Goal: Task Accomplishment & Management: Use online tool/utility

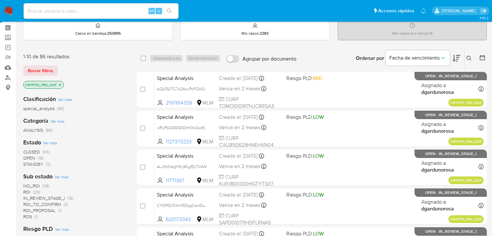
scroll to position [52, 0]
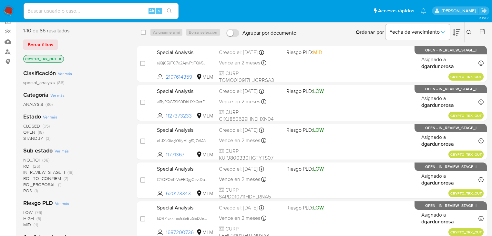
click at [57, 178] on span "ROI_TO_CONFIRM" at bounding box center [42, 178] width 38 height 6
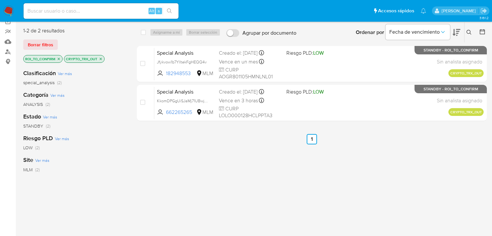
click at [85, 18] on div "Alt s" at bounding box center [101, 11] width 155 height 16
click at [85, 15] on input at bounding box center [101, 11] width 155 height 8
click at [84, 14] on input at bounding box center [101, 11] width 155 height 8
paste input "my7qPzrIM9tz144GSmtIKc7t"
type input "my7qPzrIM9tz144GSmtIKc7t"
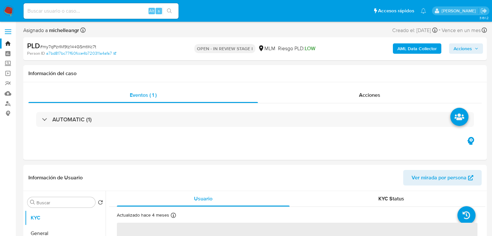
select select "10"
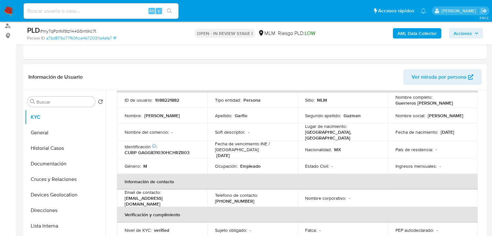
scroll to position [78, 0]
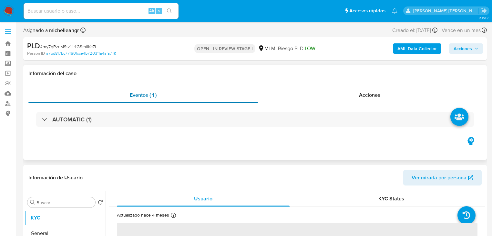
select select "10"
click at [362, 93] on span "Acciones" at bounding box center [369, 94] width 21 height 7
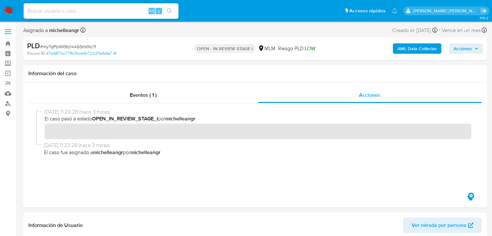
click at [5, 10] on img at bounding box center [8, 10] width 11 height 11
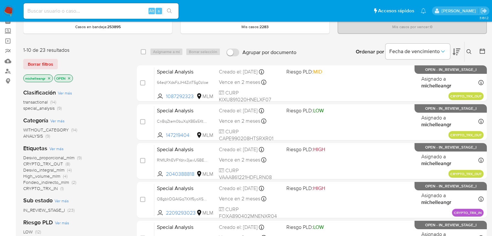
scroll to position [52, 0]
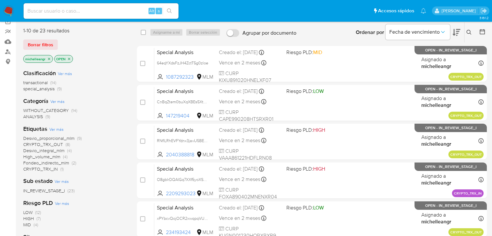
click at [58, 168] on span "CRYPTO_TRX_IN (1)" at bounding box center [43, 169] width 40 height 6
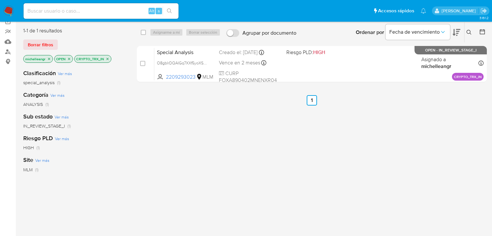
click at [107, 58] on icon "close-filter" at bounding box center [108, 59] width 2 height 2
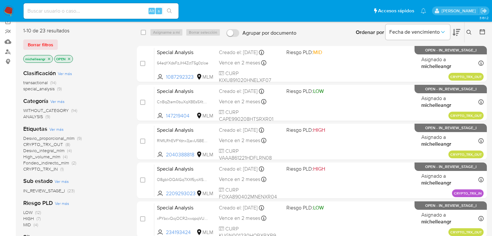
click at [56, 143] on span "CRYPTO_TRX_OUT" at bounding box center [43, 144] width 40 height 6
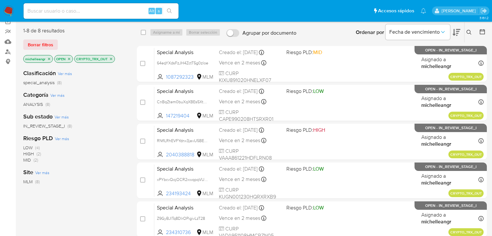
click at [70, 59] on icon "close-filter" at bounding box center [69, 59] width 4 height 4
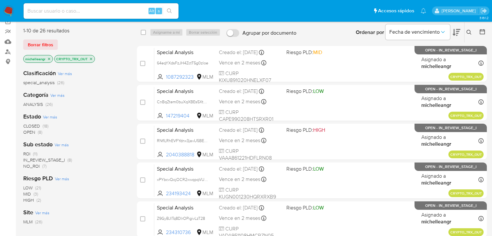
click at [50, 57] on icon "close-filter" at bounding box center [49, 59] width 4 height 4
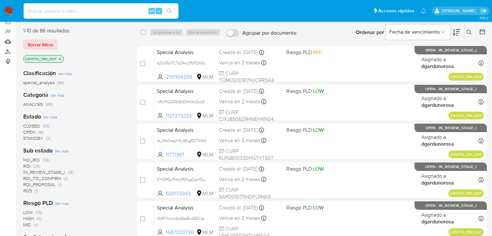
click at [42, 178] on span "ROI_TO_CONFIRM" at bounding box center [42, 178] width 38 height 6
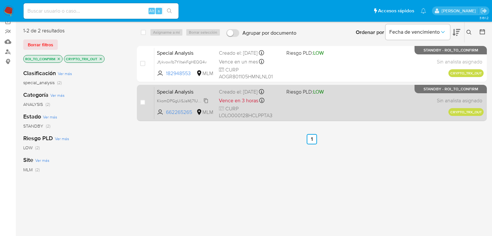
click at [205, 100] on span "KkomDPGgUiSJaMj71UBwjqa0" at bounding box center [184, 100] width 55 height 7
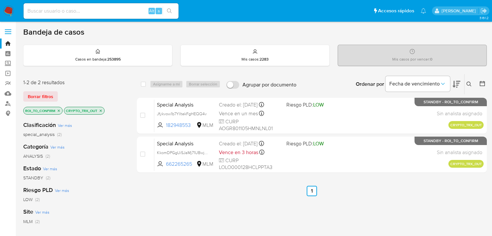
click at [37, 7] on input at bounding box center [101, 11] width 155 height 8
paste input "KkomDPGgUiSJaMj71UBwjqa0"
type input "KkomDPGgUiSJaMj71UBwjqa0"
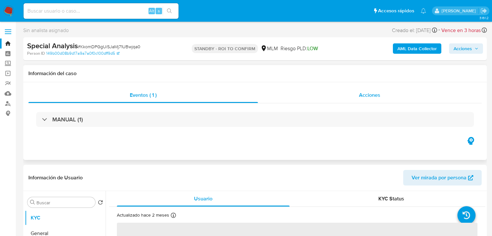
select select "10"
click at [370, 98] on span "Acciones" at bounding box center [369, 94] width 21 height 7
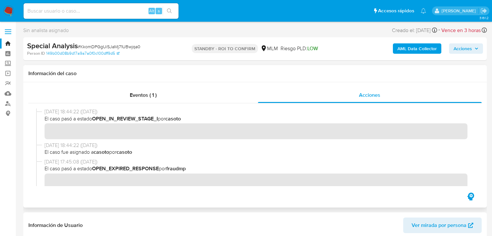
scroll to position [336, 0]
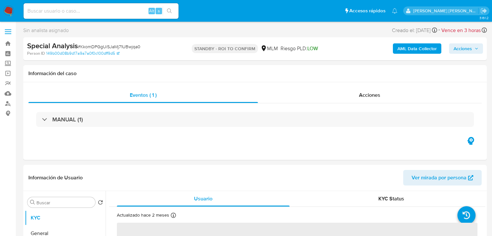
select select "10"
click at [101, 11] on input at bounding box center [101, 11] width 155 height 8
paste input "KkomDPGgUiSJaMj71UBwjqa0"
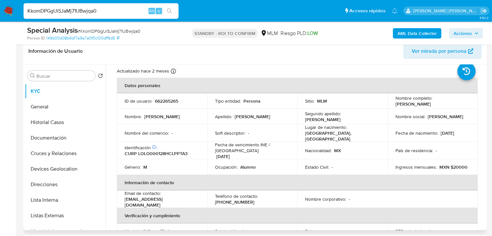
scroll to position [26, 0]
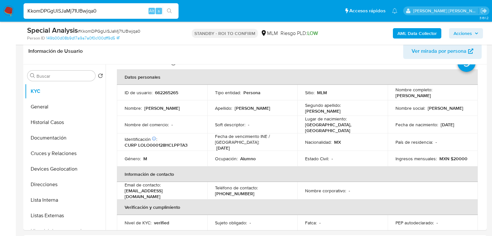
drag, startPoint x: 34, startPoint y: 4, endPoint x: 1, endPoint y: 1, distance: 32.4
click at [4, 1] on nav "Pausado Ver notificaciones KkomDPGgUiSJaMj71UBwjqa0 Alt s Accesos rápidos Presi…" at bounding box center [246, 11] width 492 height 22
paste input "my7qPzrIM9tz144GSmtIKc7t"
type input "my7qPzrIM9tz144GSmtIKc7t"
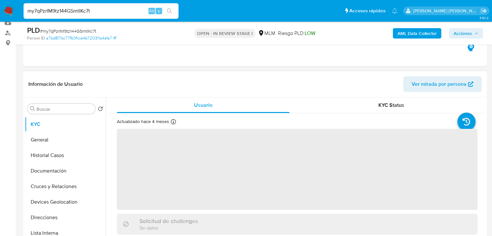
scroll to position [78, 0]
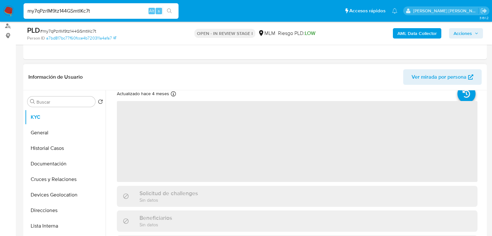
select select "10"
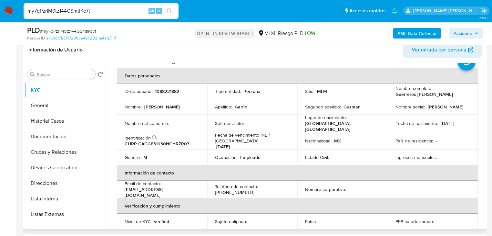
scroll to position [106, 0]
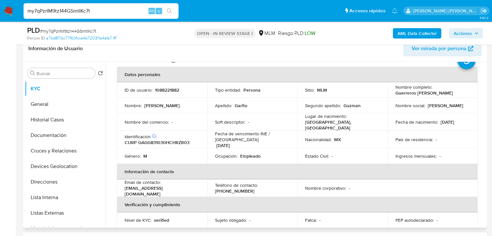
drag, startPoint x: 138, startPoint y: 123, endPoint x: 169, endPoint y: 129, distance: 31.7
click at [138, 123] on p "Nombre del comercio :" at bounding box center [147, 122] width 44 height 6
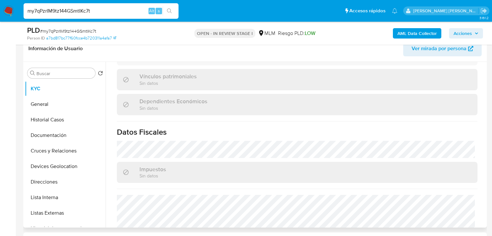
scroll to position [410, 0]
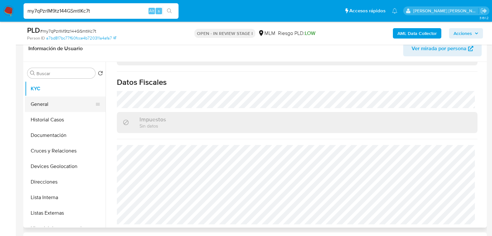
click at [46, 99] on button "General" at bounding box center [63, 104] width 76 height 16
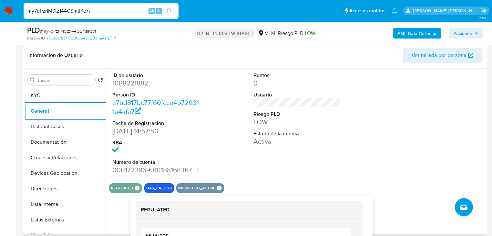
scroll to position [80, 0]
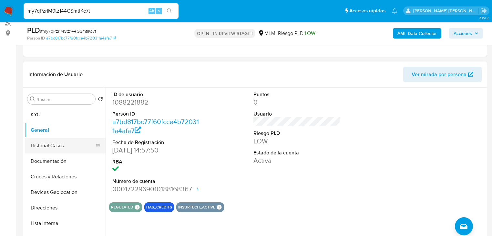
click at [56, 145] on button "Historial Casos" at bounding box center [63, 146] width 76 height 16
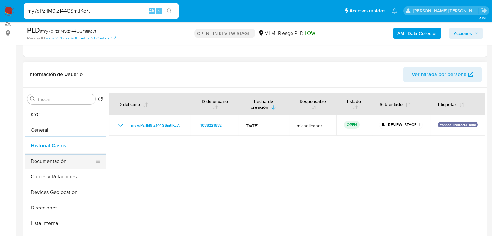
click at [59, 162] on button "Documentación" at bounding box center [63, 161] width 76 height 16
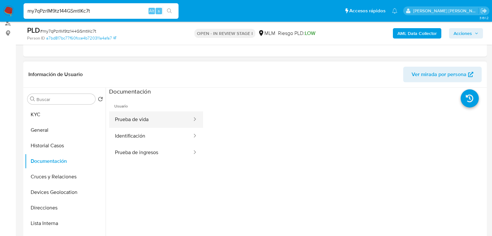
scroll to position [26, 0]
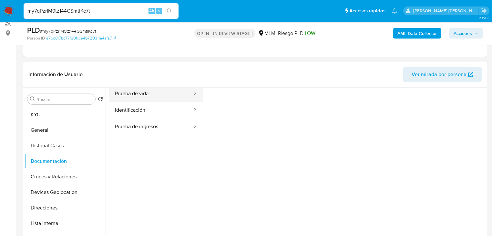
click at [164, 92] on button "Prueba de vida" at bounding box center [151, 93] width 84 height 16
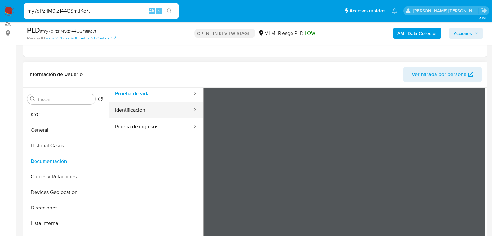
click at [142, 112] on button "Identificación" at bounding box center [151, 110] width 84 height 16
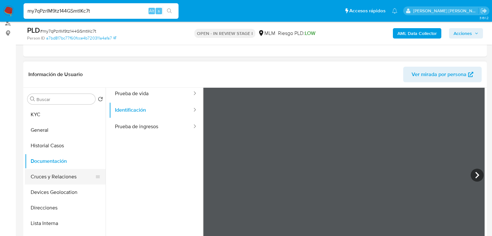
click at [68, 180] on button "Cruces y Relaciones" at bounding box center [63, 177] width 76 height 16
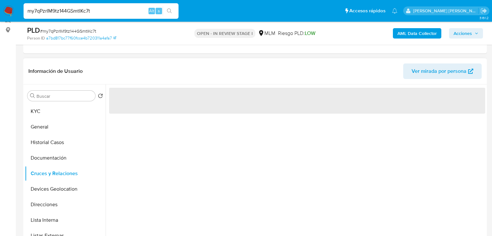
scroll to position [106, 0]
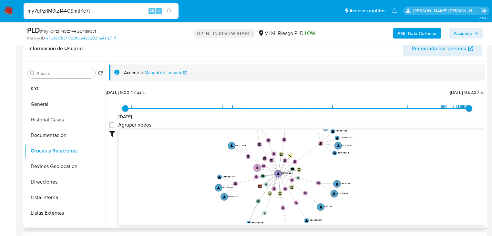
drag, startPoint x: 253, startPoint y: 174, endPoint x: 249, endPoint y: 188, distance: 13.8
click at [249, 188] on icon "device-622b9acc08813b001bf6fc15  user-1088221882  1088221882 device-622b9bae0…" at bounding box center [302, 176] width 367 height 94
drag, startPoint x: 61, startPoint y: 208, endPoint x: 97, endPoint y: 196, distance: 38.2
click at [61, 208] on button "Listas Externas" at bounding box center [65, 213] width 81 height 16
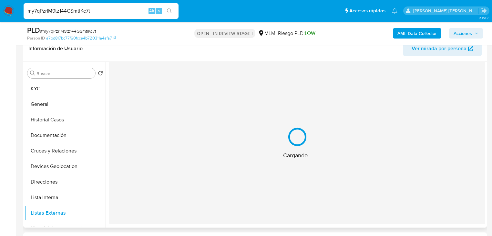
click at [229, 168] on div "Cargando..." at bounding box center [297, 143] width 376 height 162
click at [57, 161] on button "Devices Geolocation" at bounding box center [63, 166] width 76 height 16
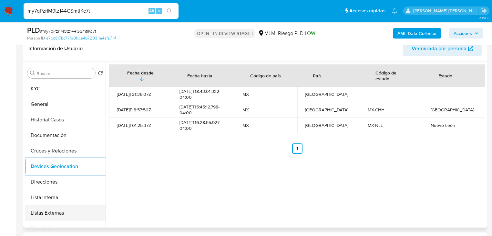
click at [54, 207] on button "Listas Externas" at bounding box center [63, 213] width 76 height 16
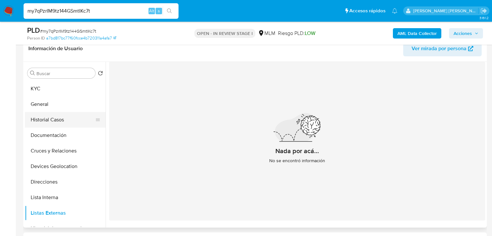
click at [47, 136] on ul "KYC General Historial Casos Documentación Cruces y Relaciones Devices Geolocati…" at bounding box center [65, 154] width 81 height 146
click at [59, 104] on button "General" at bounding box center [65, 104] width 81 height 16
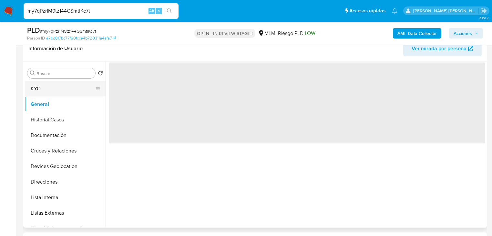
click at [49, 81] on button "KYC" at bounding box center [63, 89] width 76 height 16
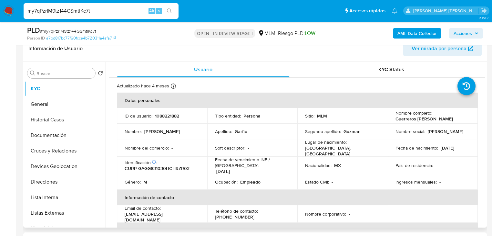
click at [235, 180] on p "Ocupación :" at bounding box center [226, 182] width 23 height 6
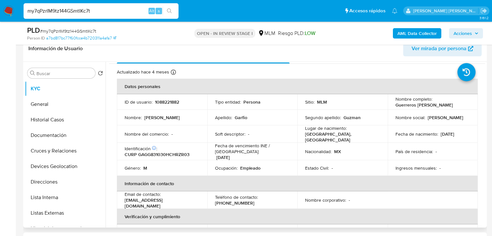
scroll to position [52, 0]
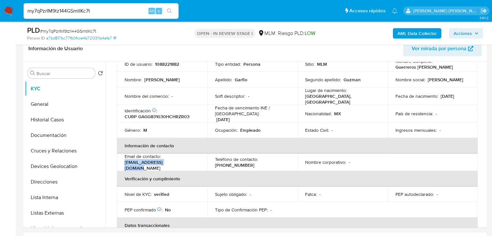
drag, startPoint x: 175, startPoint y: 167, endPoint x: 226, endPoint y: 5, distance: 170.2
click at [121, 165] on td "Email de contacto : glgarfio1270@gmail.com" at bounding box center [162, 161] width 90 height 17
copy p "glgarfio1270@gmail.com"
click at [234, 163] on p "(614) 5351735" at bounding box center [234, 165] width 39 height 6
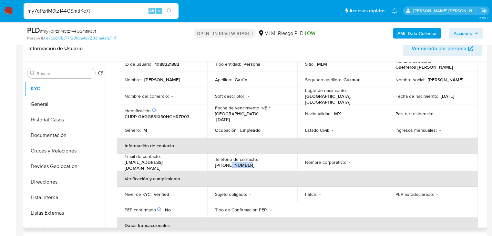
copy p "5351735"
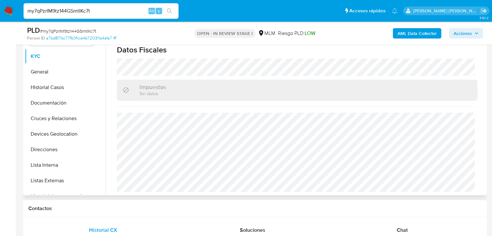
scroll to position [158, 0]
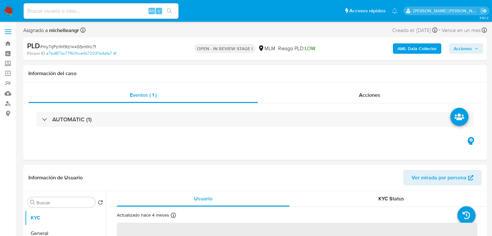
select select "10"
click at [9, 63] on label "Screening" at bounding box center [38, 63] width 77 height 10
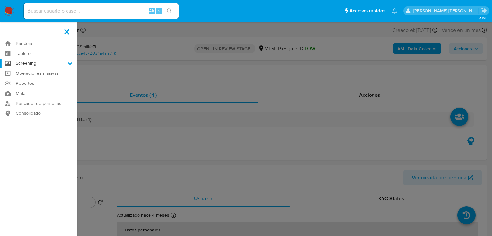
click at [0, 0] on input "Screening" at bounding box center [0, 0] width 0 height 0
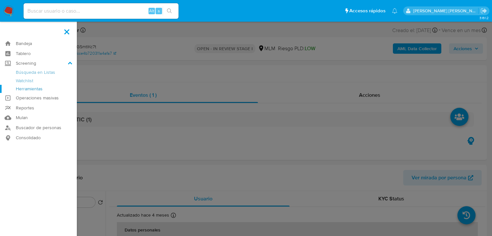
click at [22, 90] on link "Herramientas" at bounding box center [38, 89] width 77 height 8
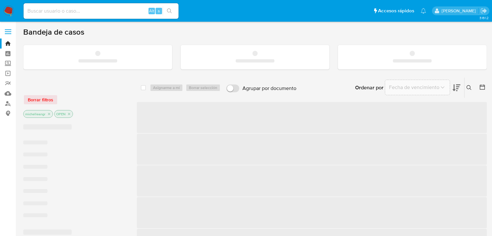
click at [52, 13] on input at bounding box center [101, 11] width 155 height 8
paste input "KkomDPGgUiSJaMj71UBwjqa0"
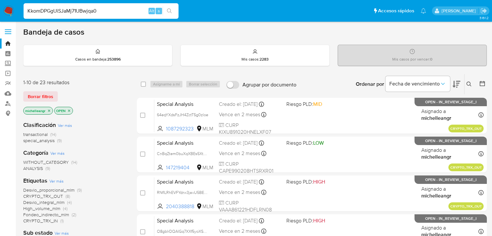
type input "KkomDPGgUiSJaMj71UBwjqa0"
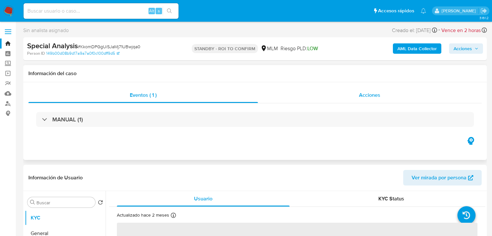
select select "10"
click at [370, 101] on div "Acciones" at bounding box center [370, 95] width 224 height 16
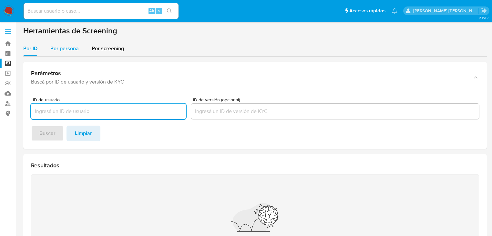
click at [68, 47] on span "Por persona" at bounding box center [64, 48] width 28 height 7
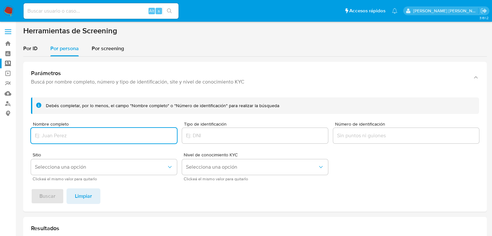
click at [57, 134] on input "Nombre completo" at bounding box center [104, 135] width 146 height 8
type input "JOSE LUIS FRANCO VILLALOBOS"
click at [59, 165] on span "Selecciona una opción" at bounding box center [101, 166] width 132 height 6
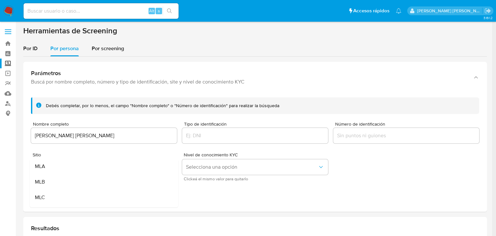
click at [56, 181] on div "MLB" at bounding box center [102, 182] width 134 height 16
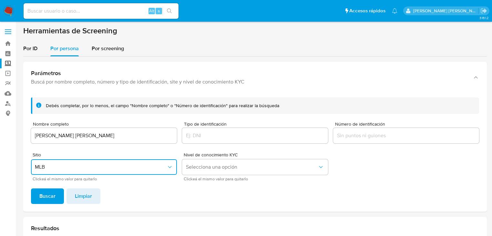
click at [49, 193] on span "Buscar" at bounding box center [47, 196] width 16 height 14
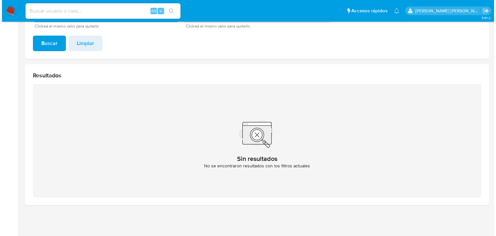
scroll to position [77, 0]
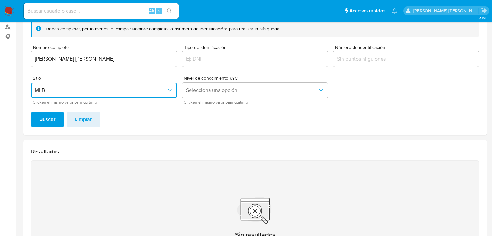
click at [72, 89] on span "MLB" at bounding box center [101, 90] width 132 height 6
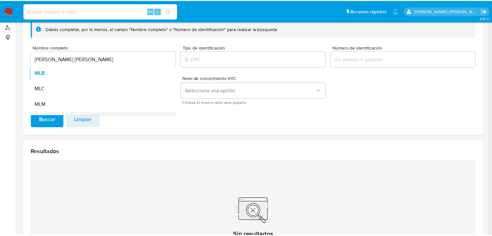
scroll to position [26, 0]
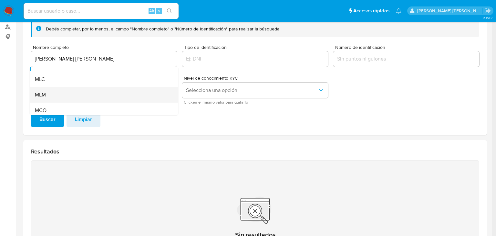
click at [59, 97] on div "MLM" at bounding box center [102, 95] width 134 height 16
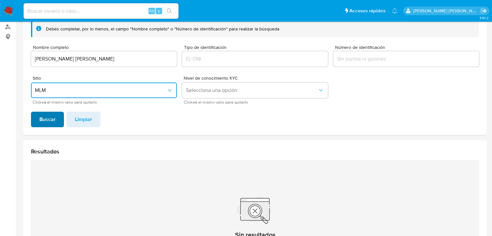
click at [47, 124] on span "Buscar" at bounding box center [47, 119] width 16 height 14
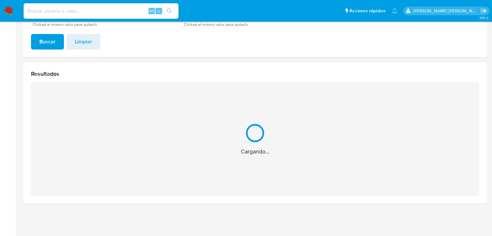
scroll to position [52, 0]
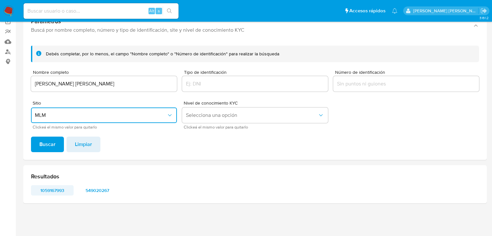
click at [54, 191] on span "1059167993" at bounding box center [53, 189] width 34 height 9
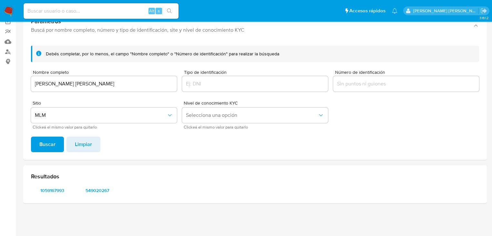
click at [100, 196] on div "Resultados 1059167993 549020267" at bounding box center [255, 184] width 464 height 38
click at [100, 193] on span "549020267" at bounding box center [98, 189] width 34 height 9
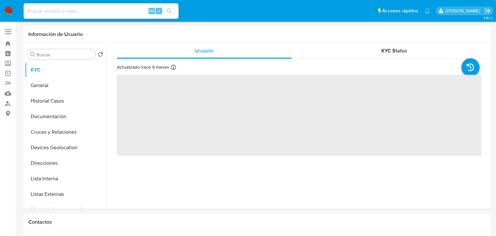
select select "10"
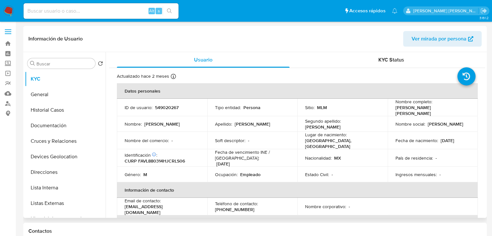
select select "10"
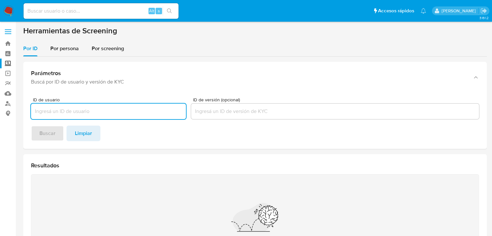
click at [52, 10] on input at bounding box center [101, 11] width 155 height 8
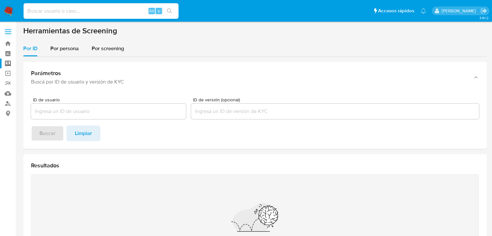
paste input "675698555"
type input "675698555"
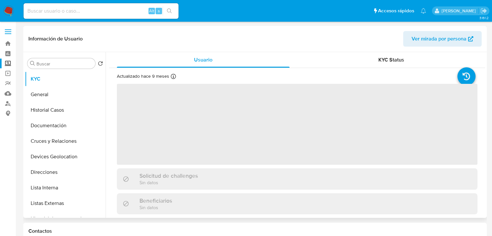
select select "10"
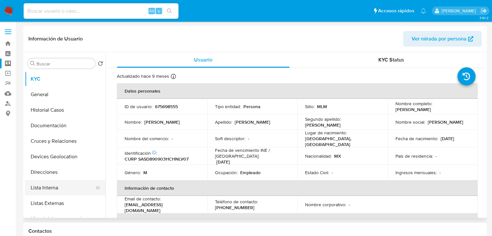
click at [67, 183] on button "Lista Interna" at bounding box center [63, 188] width 76 height 16
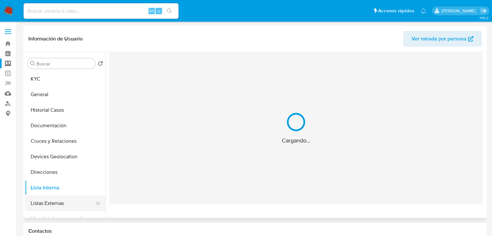
drag, startPoint x: 67, startPoint y: 197, endPoint x: 79, endPoint y: 191, distance: 14.2
click at [67, 197] on button "Listas Externas" at bounding box center [65, 203] width 81 height 16
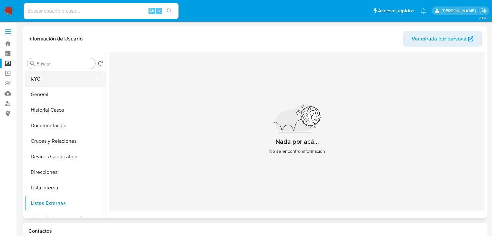
drag, startPoint x: 60, startPoint y: 76, endPoint x: 74, endPoint y: 76, distance: 13.9
click at [58, 75] on button "KYC" at bounding box center [63, 79] width 76 height 16
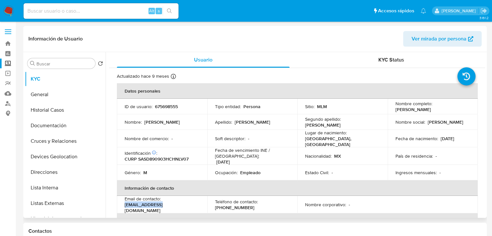
drag, startPoint x: 159, startPoint y: 205, endPoint x: 123, endPoint y: 205, distance: 35.9
click at [123, 205] on td "Email de contacto : p316260@uach.mx" at bounding box center [162, 203] width 90 height 17
drag, startPoint x: 138, startPoint y: 208, endPoint x: 126, endPoint y: 205, distance: 12.4
click at [126, 205] on p "p316260@uach.mx" at bounding box center [161, 207] width 72 height 12
click at [127, 205] on p "p316260@uach.mx" at bounding box center [161, 207] width 72 height 12
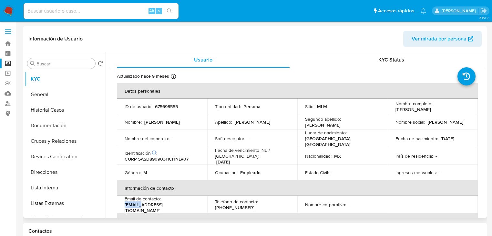
click at [127, 205] on p "p316260@uach.mx" at bounding box center [161, 207] width 72 height 12
drag, startPoint x: 165, startPoint y: 204, endPoint x: 125, endPoint y: 204, distance: 40.1
click at [125, 204] on div "Email de contacto : p316260@uach.mx" at bounding box center [162, 203] width 75 height 17
copy p "p316260@uach.mx"
click at [243, 204] on p "(614) 4627024" at bounding box center [234, 207] width 39 height 6
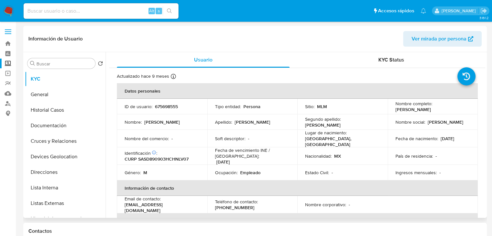
click at [243, 204] on p "(614) 4627024" at bounding box center [234, 207] width 39 height 6
click at [242, 204] on p "(614) 4627024" at bounding box center [234, 207] width 39 height 6
click at [236, 204] on p "(614) 4627024" at bounding box center [234, 207] width 39 height 6
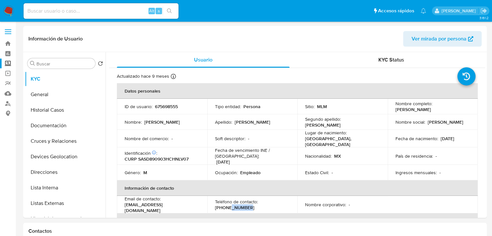
copy p "4627024"
click at [173, 158] on p "CURP SASD890903HCHNLV07" at bounding box center [157, 159] width 64 height 6
click at [173, 157] on p "CURP SASD890903HCHNLV07" at bounding box center [157, 159] width 64 height 6
copy p "SASD890903HCHNLV07"
click at [142, 150] on p "Identificación CIC: 122612707 :" at bounding box center [141, 153] width 33 height 6
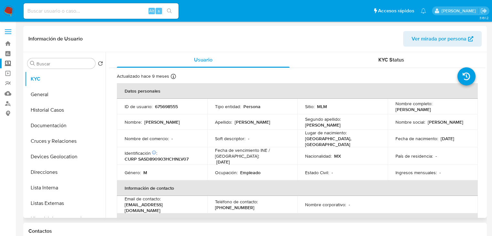
click at [161, 158] on p "CURP SASD890903HCHNLV07" at bounding box center [157, 159] width 64 height 6
copy p "SASD890903HCHNLV07"
drag, startPoint x: 455, startPoint y: 132, endPoint x: 451, endPoint y: 124, distance: 8.8
click at [452, 128] on tbody "ID de usuario : 675698555 Tipo entidad : Persona Sitio : MLM Nombre completo : …" at bounding box center [297, 139] width 361 height 81
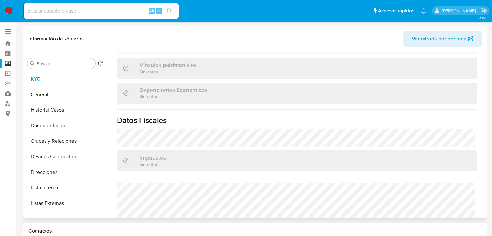
scroll to position [408, 0]
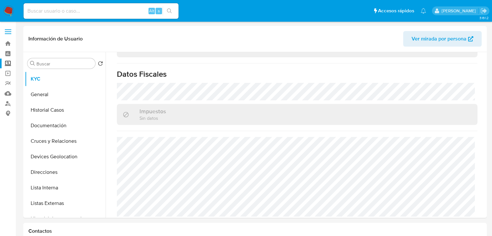
click at [9, 61] on label "Screening" at bounding box center [38, 63] width 77 height 10
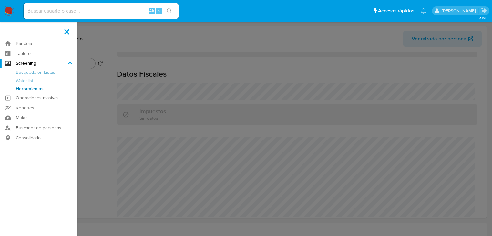
click at [0, 0] on input "Screening" at bounding box center [0, 0] width 0 height 0
click at [27, 88] on link "Herramientas" at bounding box center [38, 89] width 77 height 8
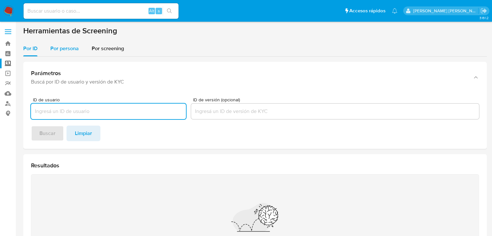
click at [67, 46] on span "Por persona" at bounding box center [64, 48] width 28 height 7
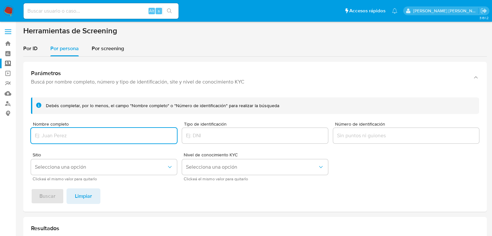
drag, startPoint x: 45, startPoint y: 137, endPoint x: 76, endPoint y: 139, distance: 31.1
click at [45, 134] on input "Nombre completo" at bounding box center [104, 135] width 146 height 8
type input "ERIKA SUSANA TARANGO SANCHEZ"
click at [37, 198] on button "Buscar" at bounding box center [47, 196] width 33 height 16
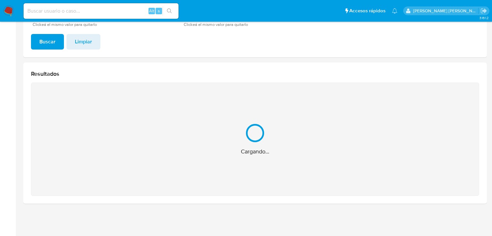
scroll to position [52, 0]
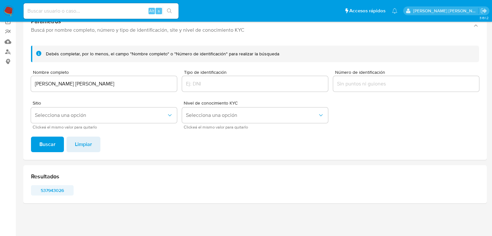
click at [50, 191] on span "537943026" at bounding box center [53, 189] width 34 height 9
click at [62, 13] on input at bounding box center [101, 11] width 155 height 8
paste input "KkomDPGgUiSJaMj71UBwjqa0"
type input "KkomDPGgUiSJaMj71UBwjqa0"
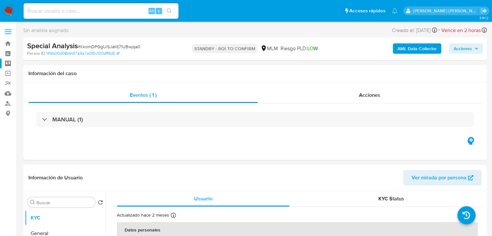
select select "10"
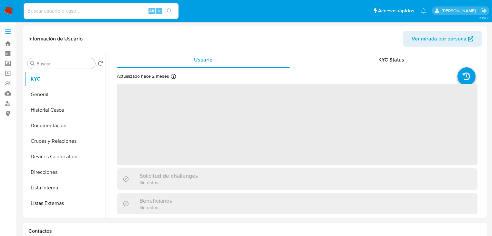
select select "10"
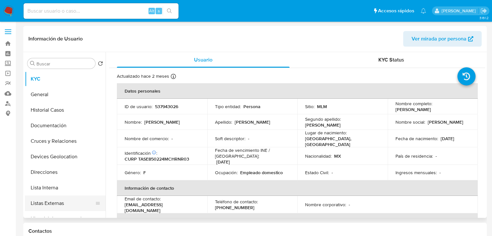
scroll to position [26, 0]
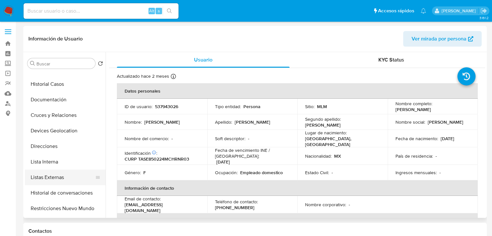
click at [70, 172] on button "Listas Externas" at bounding box center [63, 177] width 76 height 16
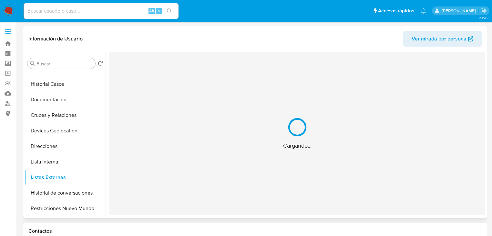
click at [220, 147] on div "Cargando..." at bounding box center [297, 133] width 376 height 162
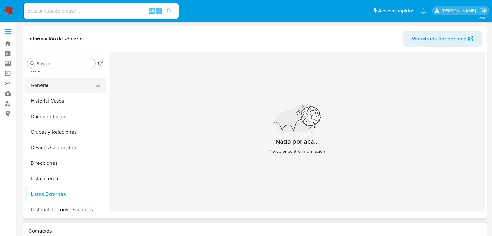
scroll to position [0, 0]
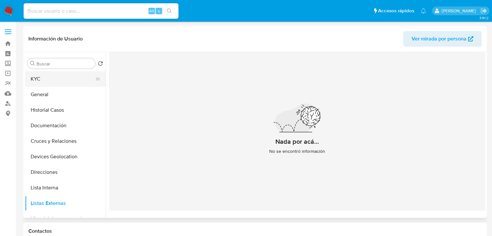
click at [55, 76] on button "KYC" at bounding box center [63, 79] width 76 height 16
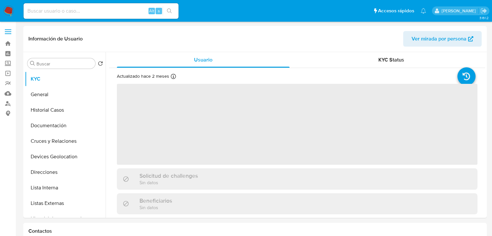
click at [126, 135] on span "‌" at bounding box center [297, 124] width 361 height 81
click at [162, 134] on span "‌" at bounding box center [297, 124] width 361 height 81
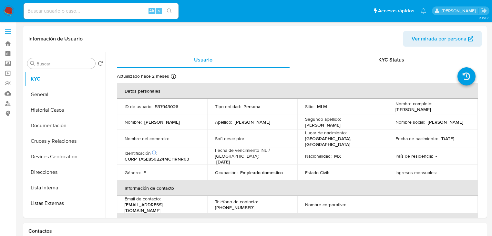
click at [171, 126] on td "Nombre : [PERSON_NAME]" at bounding box center [162, 122] width 90 height 16
click at [172, 121] on div "Nombre : [PERSON_NAME]" at bounding box center [162, 122] width 75 height 6
click at [174, 106] on p "537943026" at bounding box center [166, 106] width 23 height 6
copy p "537943026"
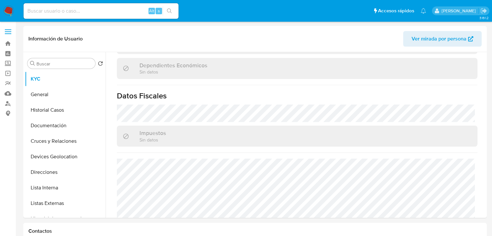
scroll to position [408, 0]
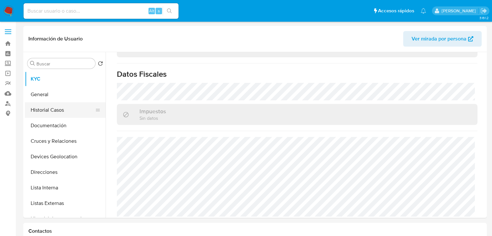
click at [54, 111] on button "Historial Casos" at bounding box center [63, 110] width 76 height 16
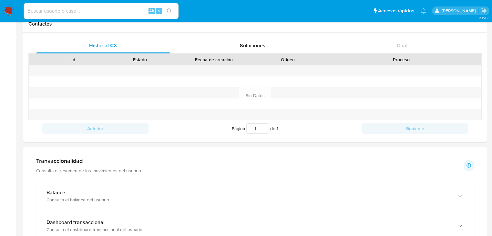
scroll to position [284, 0]
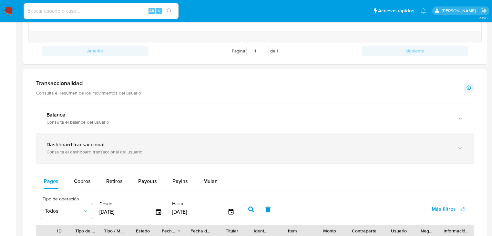
drag, startPoint x: 145, startPoint y: 149, endPoint x: 147, endPoint y: 146, distance: 3.4
click at [145, 148] on div "Dashboard transaccional Consulta el dashboard transaccional del usuario" at bounding box center [249, 147] width 404 height 13
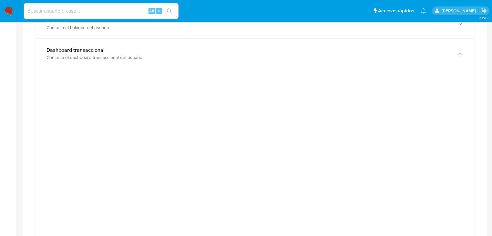
scroll to position [388, 0]
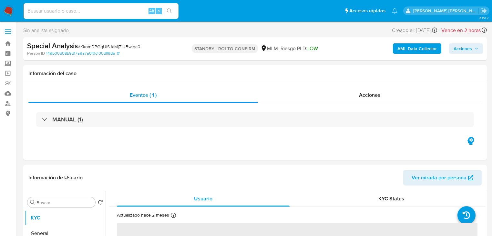
select select "10"
click at [378, 101] on div "Acciones" at bounding box center [370, 95] width 224 height 16
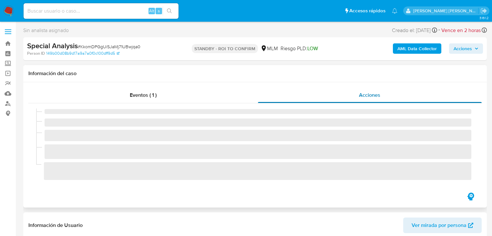
click at [385, 93] on div "Acciones" at bounding box center [370, 95] width 224 height 16
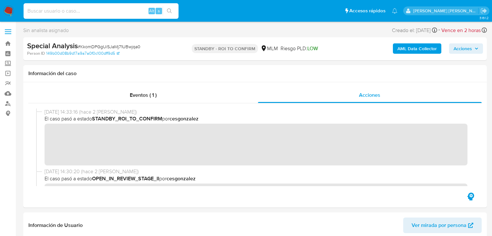
click at [70, 12] on input at bounding box center [101, 11] width 155 height 8
paste input "my7qPzrIM9tz144GSmtIKc7t"
type input "my7qPzrIM9tz144GSmtIKc7t"
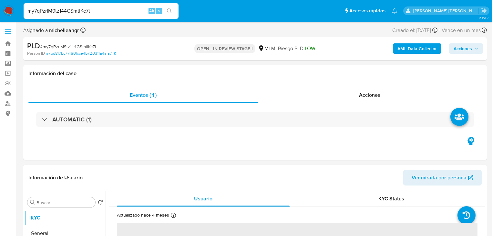
select select "10"
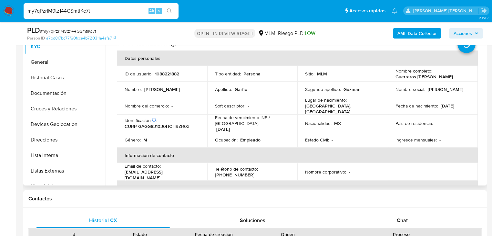
scroll to position [155, 0]
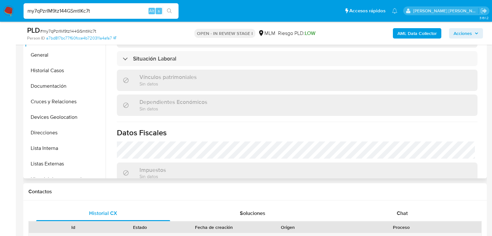
drag, startPoint x: 398, startPoint y: 209, endPoint x: 372, endPoint y: 177, distance: 41.2
click at [398, 209] on span "Chat" at bounding box center [402, 212] width 11 height 7
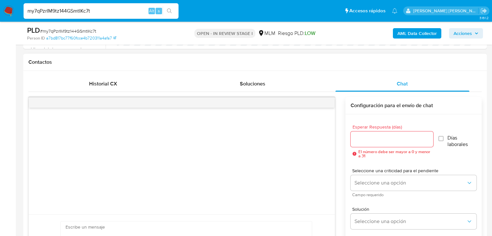
scroll to position [414, 0]
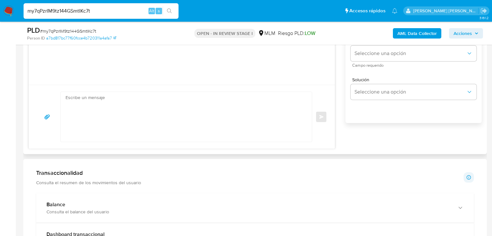
click at [104, 104] on textarea at bounding box center [185, 117] width 238 height 50
paste textarea "Estimado Marco Antonio, Te comunicamos que se ha identificado un cambio en el u…"
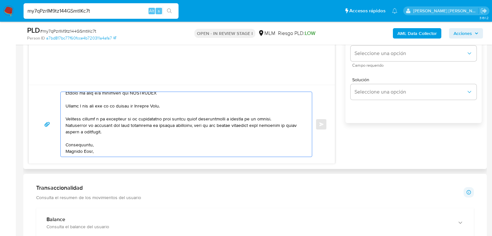
scroll to position [0, 0]
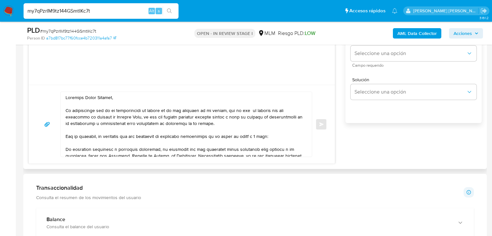
click at [64, 98] on div at bounding box center [185, 124] width 248 height 65
click at [68, 97] on textarea at bounding box center [185, 124] width 238 height 65
drag, startPoint x: 120, startPoint y: 98, endPoint x: 86, endPoint y: 96, distance: 33.7
click at [86, 96] on textarea at bounding box center [185, 124] width 238 height 65
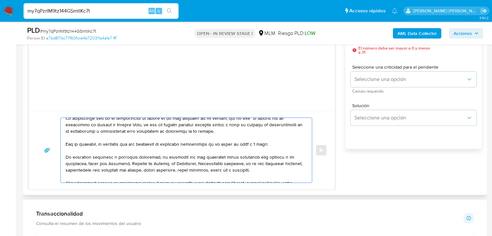
scroll to position [26, 0]
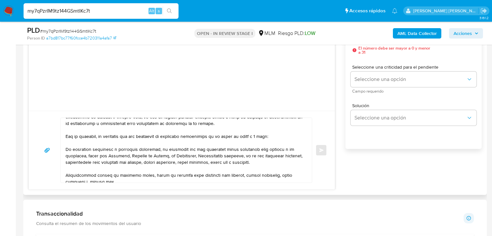
click at [65, 147] on div at bounding box center [185, 150] width 248 height 65
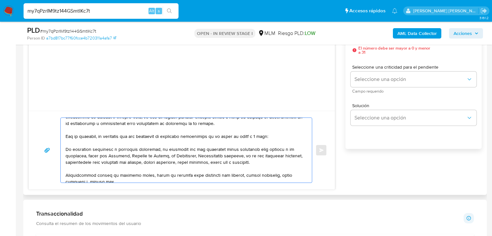
click at [67, 149] on textarea at bounding box center [185, 150] width 238 height 65
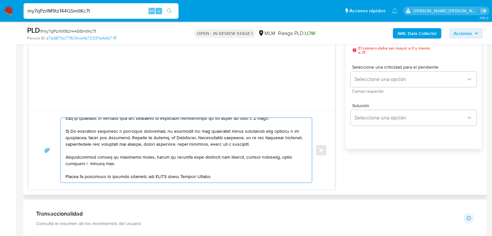
scroll to position [52, 0]
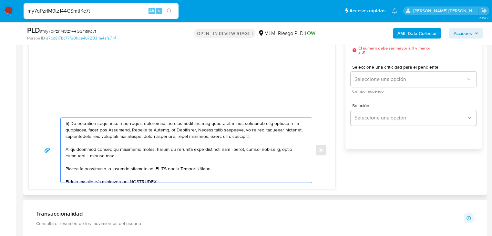
drag, startPoint x: 96, startPoint y: 156, endPoint x: 60, endPoint y: 150, distance: 36.4
click at [60, 150] on div "Enviar" at bounding box center [182, 149] width 291 height 65
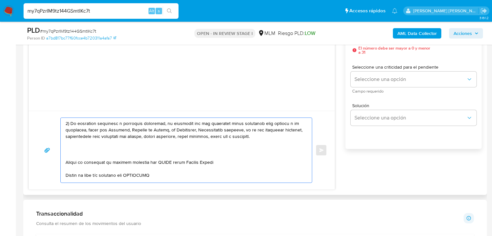
click at [77, 155] on textarea at bounding box center [185, 150] width 238 height 65
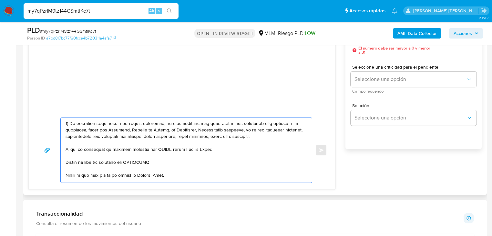
click at [66, 151] on textarea at bounding box center [185, 150] width 238 height 65
drag, startPoint x: 181, startPoint y: 149, endPoint x: 114, endPoint y: 149, distance: 66.9
click at [114, 149] on textarea at bounding box center [185, 150] width 238 height 65
paste textarea "David Saenz Silva"
click at [67, 159] on textarea at bounding box center [185, 150] width 238 height 65
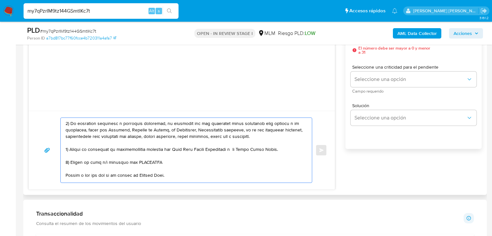
click at [158, 159] on textarea at bounding box center [185, 150] width 238 height 65
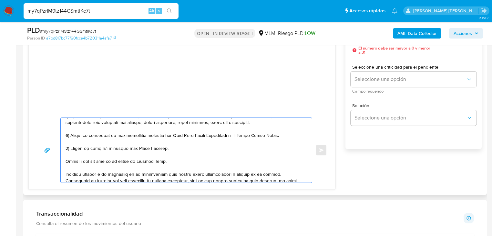
scroll to position [78, 0]
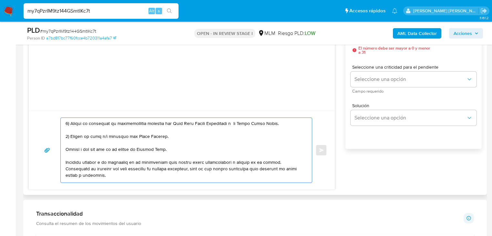
drag, startPoint x: 121, startPoint y: 149, endPoint x: 60, endPoint y: 148, distance: 60.7
click at [60, 148] on div "Enviar" at bounding box center [182, 149] width 291 height 65
click at [67, 150] on textarea at bounding box center [185, 150] width 238 height 65
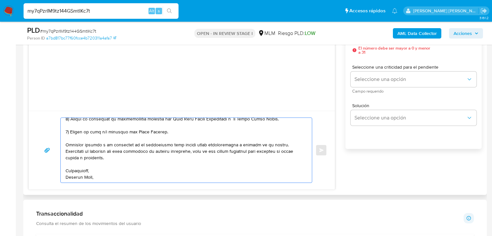
click at [71, 173] on textarea at bounding box center [185, 150] width 238 height 65
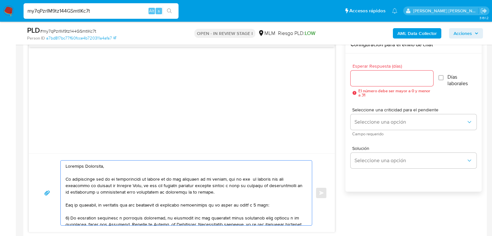
scroll to position [336, 0]
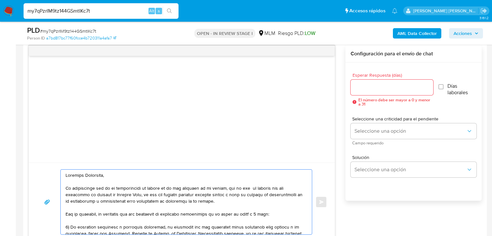
type textarea "Estimado Guerreros, Te comunicamos que se ha identificado un cambio en el uso h…"
click at [363, 83] on input "Esperar Respuesta (días)" at bounding box center [392, 87] width 83 height 8
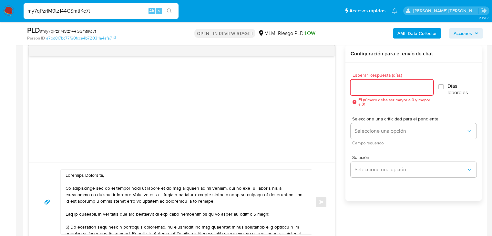
click at [363, 90] on input "Esperar Respuesta (días)" at bounding box center [392, 87] width 83 height 8
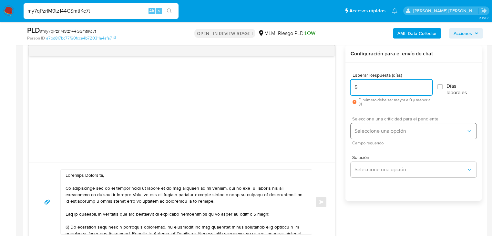
type input "5"
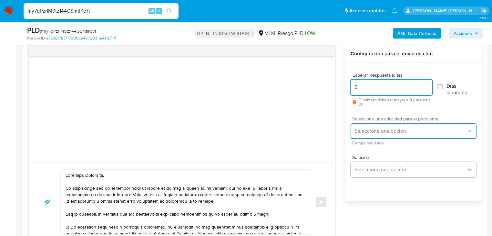
click at [361, 131] on span "Seleccione una opción" at bounding box center [411, 131] width 112 height 6
drag, startPoint x: 367, startPoint y: 132, endPoint x: 366, endPoint y: 137, distance: 4.9
click at [367, 132] on span "Seleccione una opción" at bounding box center [411, 131] width 112 height 6
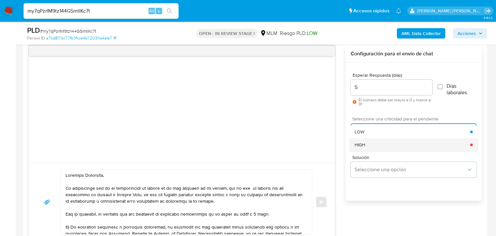
click at [361, 143] on span "HIGH" at bounding box center [360, 145] width 11 height 6
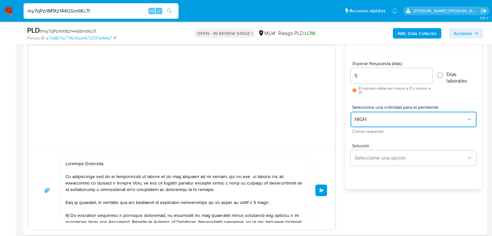
scroll to position [388, 0]
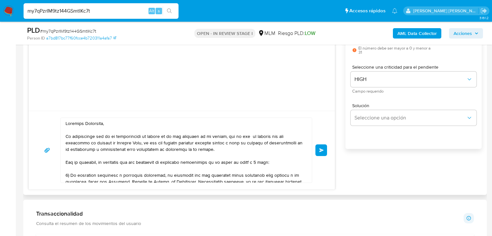
click at [323, 150] on span "Enviar" at bounding box center [322, 150] width 5 height 4
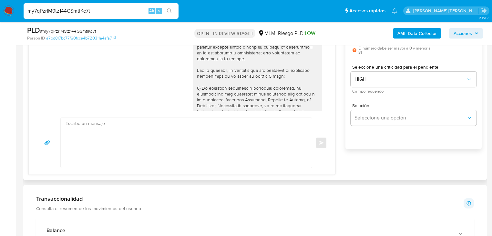
scroll to position [107, 0]
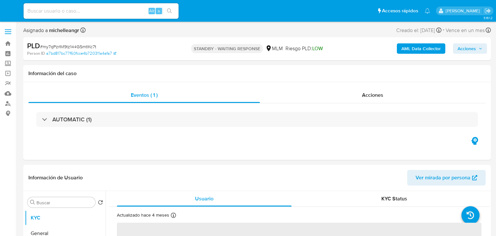
select select "10"
click at [92, 13] on input at bounding box center [101, 11] width 155 height 8
paste input "XI1SGDaEZE5xbLnphXQ3QzMQ"
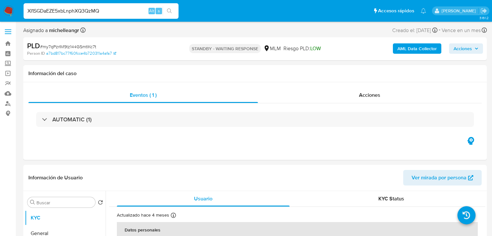
type input "XI1SGDaEZE5xbLnphXQ3QzMQ"
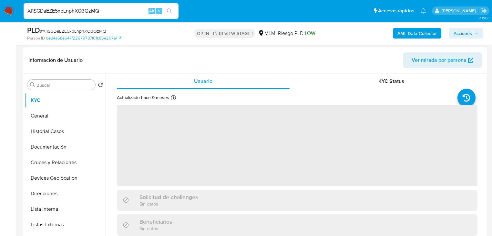
scroll to position [129, 0]
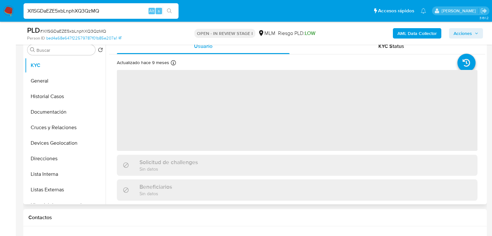
select select "10"
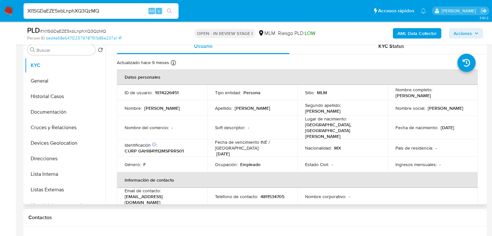
click at [167, 92] on p "1974226451" at bounding box center [167, 92] width 24 height 6
click at [167, 90] on p "1974226451" at bounding box center [167, 92] width 24 height 6
copy p "1974226451"
click at [280, 116] on td "Soft descriptor : -" at bounding box center [252, 127] width 90 height 23
click at [464, 125] on div "Fecha de nacimiento : 12/11/1984" at bounding box center [433, 127] width 75 height 6
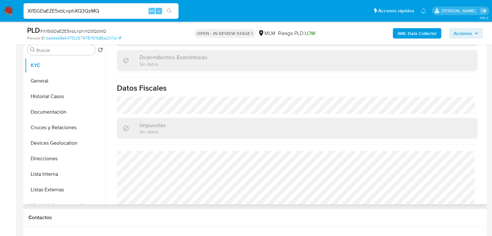
scroll to position [408, 0]
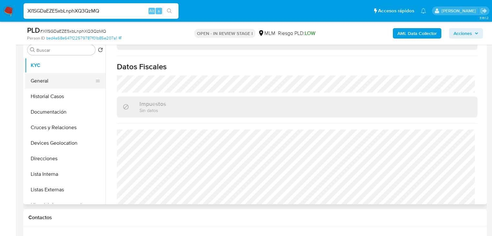
click at [39, 79] on button "General" at bounding box center [63, 81] width 76 height 16
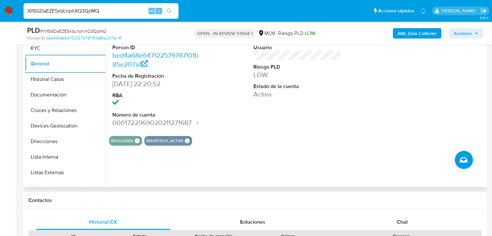
scroll to position [155, 0]
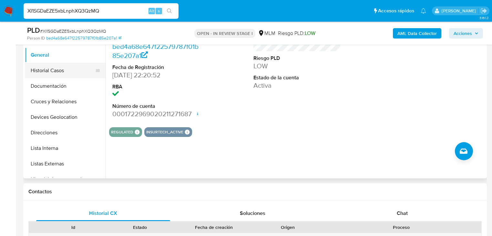
click at [40, 73] on button "Historial Casos" at bounding box center [63, 71] width 76 height 16
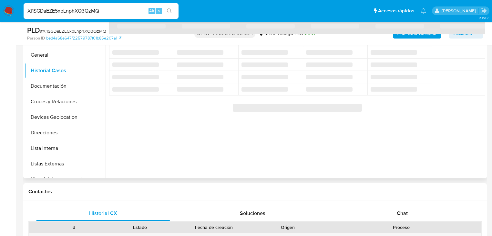
scroll to position [129, 0]
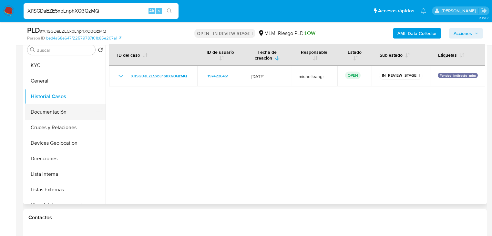
click at [65, 112] on button "Documentación" at bounding box center [63, 112] width 76 height 16
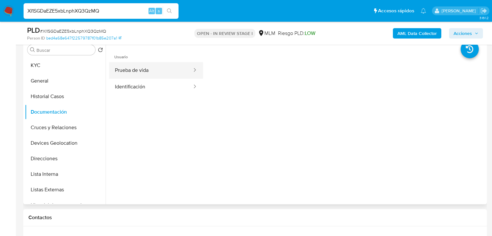
click at [171, 66] on button "Prueba de vida" at bounding box center [151, 70] width 84 height 16
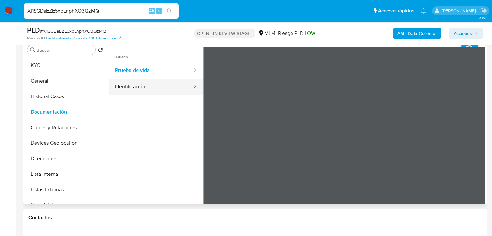
click at [188, 88] on div at bounding box center [193, 86] width 10 height 7
click at [182, 91] on button "Identificación" at bounding box center [151, 87] width 84 height 16
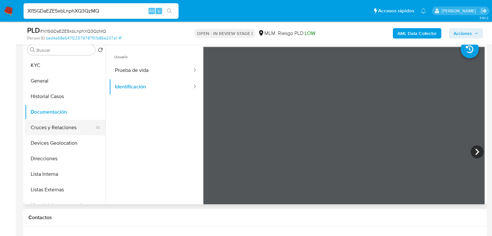
click at [74, 123] on button "Cruces y Relaciones" at bounding box center [63, 128] width 76 height 16
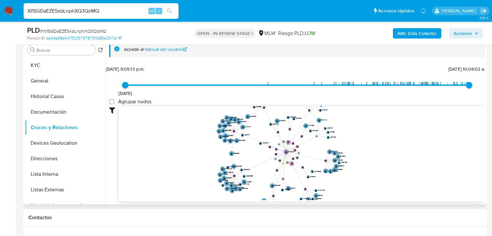
drag, startPoint x: 281, startPoint y: 152, endPoint x: 270, endPoint y: 150, distance: 10.9
click at [271, 151] on icon "device-66d7c404897972c5e4e6c98f  device-68b4bbe8565e63d5b75f9fa5  user-197422…" at bounding box center [302, 153] width 367 height 94
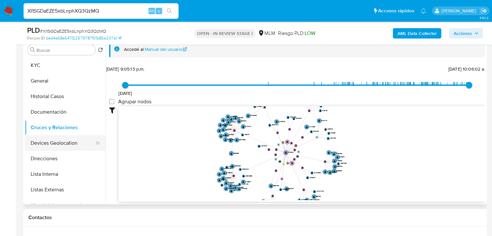
click at [50, 149] on button "Devices Geolocation" at bounding box center [63, 143] width 76 height 16
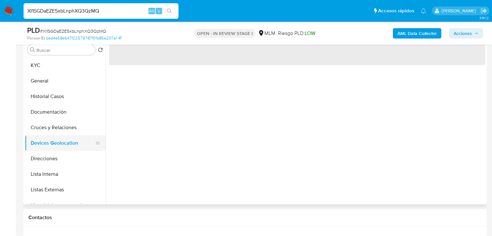
click at [55, 148] on button "Devices Geolocation" at bounding box center [63, 143] width 76 height 16
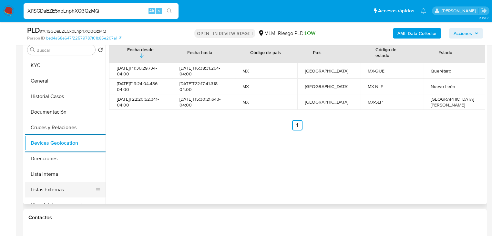
click at [59, 190] on button "Listas Externas" at bounding box center [63, 190] width 76 height 16
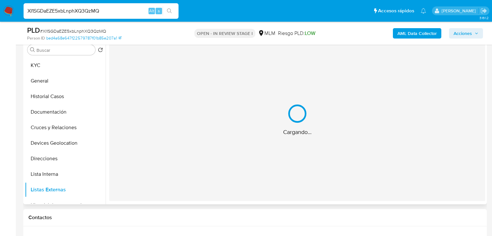
click at [207, 164] on div "Cargando..." at bounding box center [297, 119] width 376 height 162
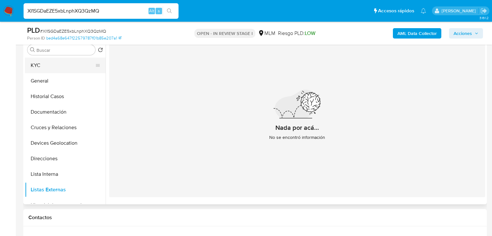
click at [59, 62] on button "KYC" at bounding box center [63, 66] width 76 height 16
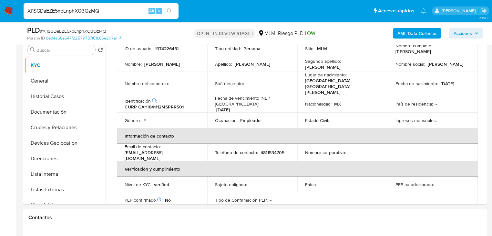
scroll to position [78, 0]
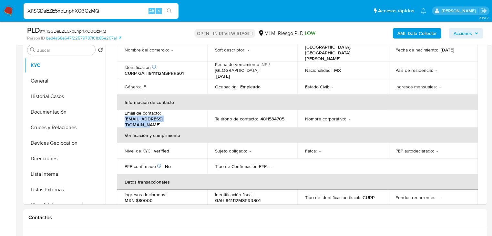
drag, startPoint x: 184, startPoint y: 114, endPoint x: 188, endPoint y: 41, distance: 73.5
click at [122, 115] on td "Email de contacto : gemaisabel1215@gmail.com" at bounding box center [162, 118] width 90 height 17
copy p "gemaisabel1215@gmail.com"
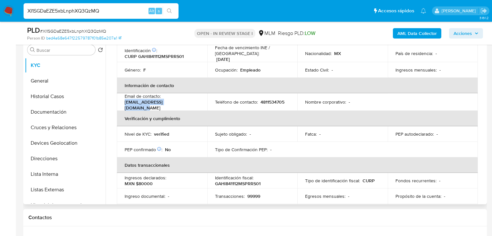
scroll to position [103, 0]
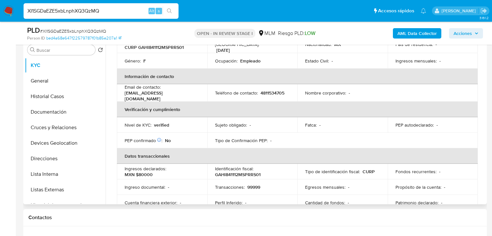
click at [276, 90] on p "4811534705" at bounding box center [273, 93] width 24 height 6
copy p "4811534705"
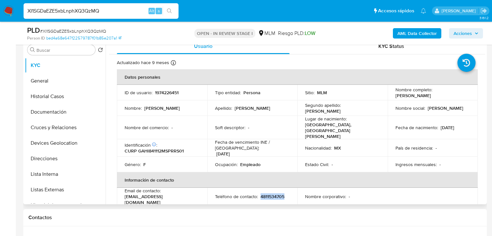
scroll to position [0, 0]
click at [66, 72] on button "KYC" at bounding box center [63, 66] width 76 height 16
click at [62, 65] on button "KYC" at bounding box center [63, 66] width 76 height 16
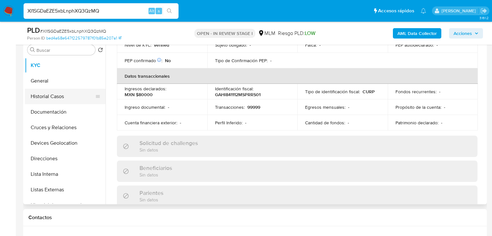
scroll to position [149, 0]
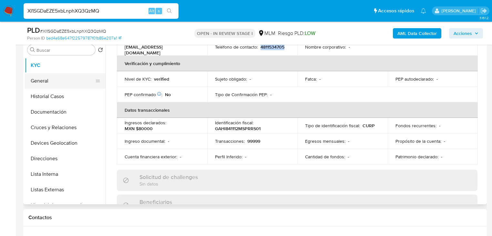
click at [54, 81] on button "General" at bounding box center [63, 81] width 76 height 16
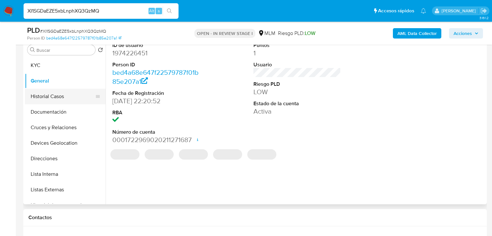
click at [60, 100] on button "Historial Casos" at bounding box center [63, 97] width 76 height 16
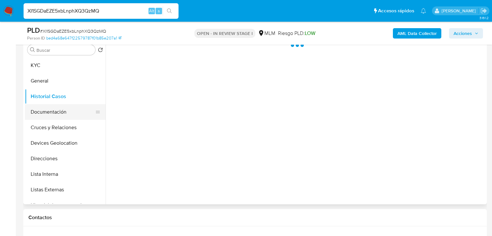
click at [62, 112] on button "Documentación" at bounding box center [63, 112] width 76 height 16
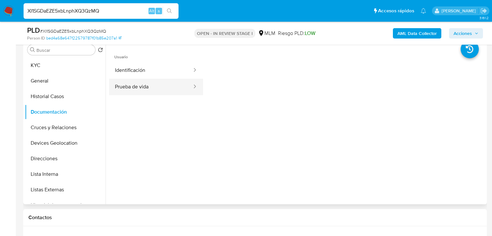
drag, startPoint x: 163, startPoint y: 92, endPoint x: 183, endPoint y: 90, distance: 20.1
click at [163, 90] on button "Prueba de vida" at bounding box center [151, 87] width 84 height 16
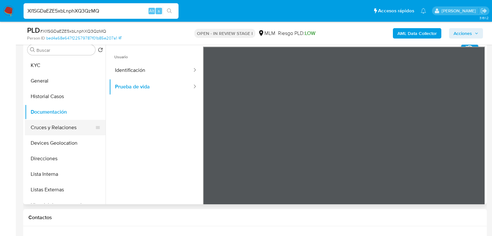
click at [79, 123] on button "Cruces y Relaciones" at bounding box center [63, 128] width 76 height 16
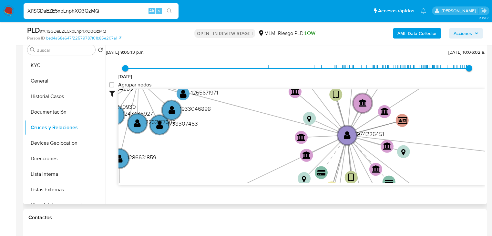
scroll to position [23, 0]
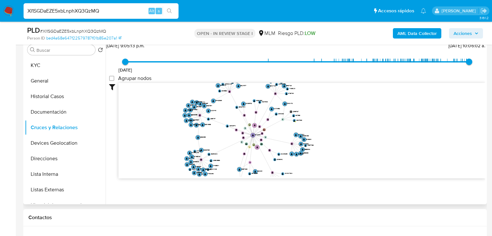
drag, startPoint x: 228, startPoint y: 131, endPoint x: 232, endPoint y: 143, distance: 12.1
click at [233, 147] on icon "device-66d7c404897972c5e4e6c98f  device-68b4bbe8565e63d5b75f9fa5  user-197422…" at bounding box center [302, 130] width 367 height 94
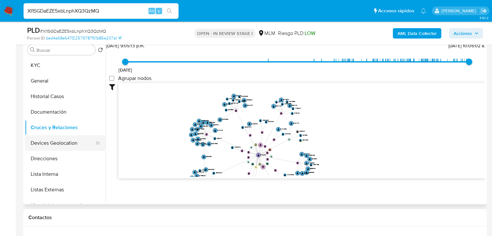
click at [68, 143] on button "Devices Geolocation" at bounding box center [63, 143] width 76 height 16
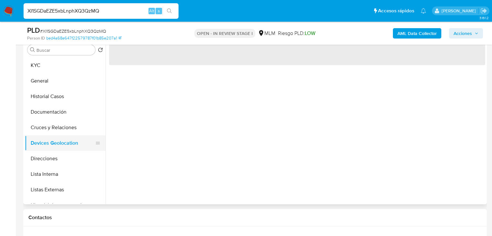
scroll to position [0, 0]
click at [51, 155] on button "Direcciones" at bounding box center [63, 159] width 76 height 16
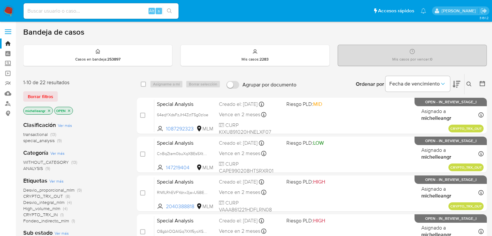
click at [108, 13] on input at bounding box center [101, 11] width 155 height 8
paste input "KkomDPGgUiSJaMj71UBwjqa0"
type input "KkomDPGgUiSJaMj71UBwjqa0"
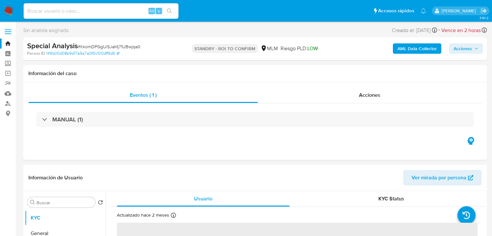
select select "10"
click at [374, 100] on div "Acciones" at bounding box center [370, 95] width 224 height 16
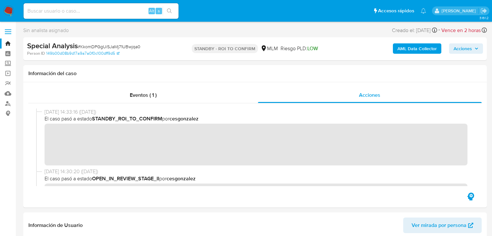
click at [11, 12] on img at bounding box center [8, 10] width 11 height 11
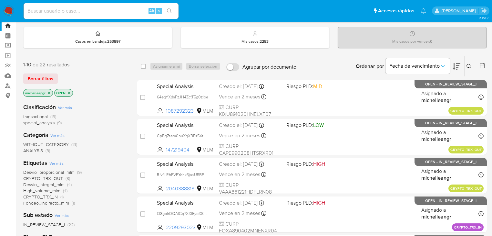
scroll to position [26, 0]
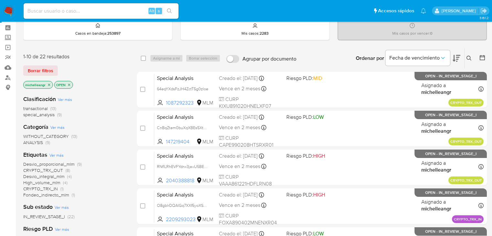
click at [50, 84] on icon "close-filter" at bounding box center [49, 85] width 4 height 4
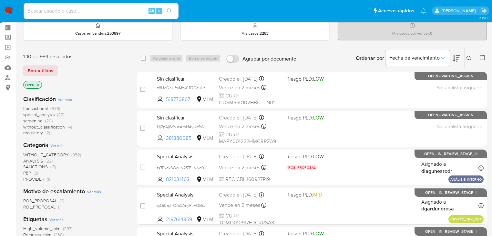
scroll to position [103, 0]
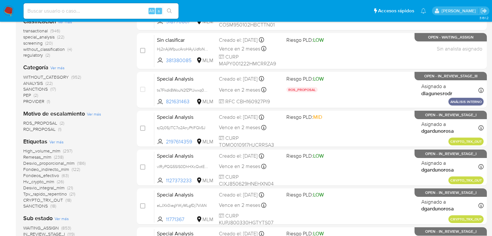
click at [40, 200] on span "CRYPTO_TRX_OUT" at bounding box center [43, 199] width 40 height 6
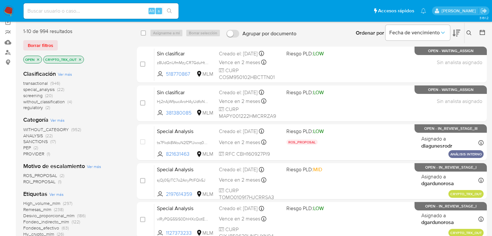
scroll to position [26, 0]
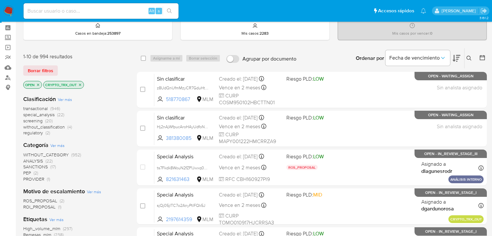
click at [39, 83] on icon "close-filter" at bounding box center [38, 85] width 4 height 4
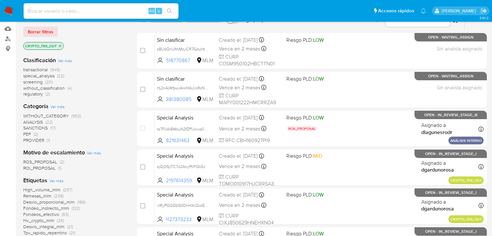
scroll to position [78, 0]
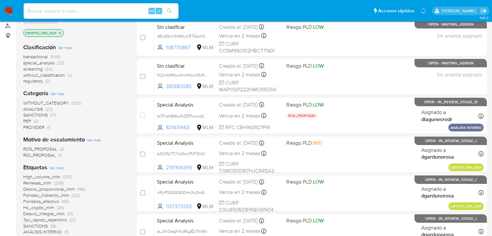
click at [48, 147] on span "ROS_PROPOSAL" at bounding box center [40, 148] width 34 height 6
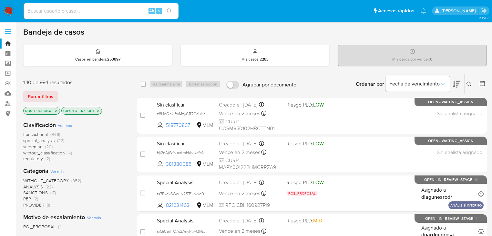
click at [57, 110] on icon "close-filter" at bounding box center [56, 110] width 2 height 2
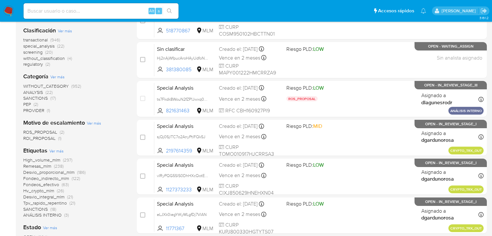
scroll to position [103, 0]
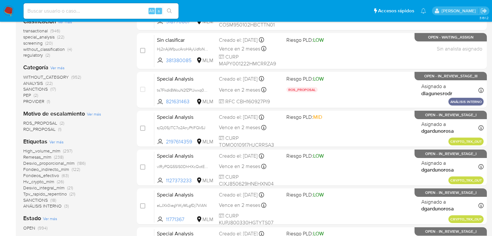
click at [45, 130] on span "ROI_PROPOSAL" at bounding box center [39, 129] width 32 height 6
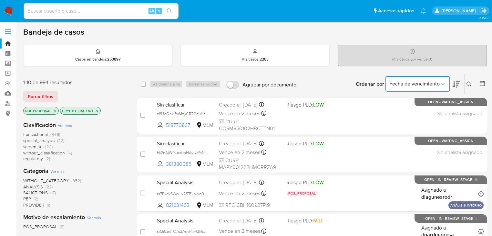
click at [428, 87] on button "Fecha de vencimiento" at bounding box center [418, 84] width 65 height 16
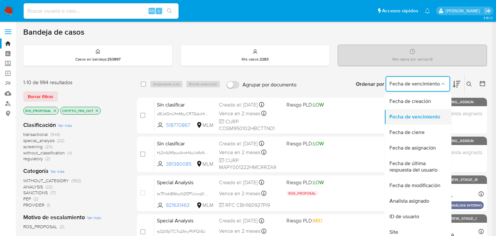
click at [420, 116] on span "Fecha de vencimiento" at bounding box center [415, 116] width 51 height 6
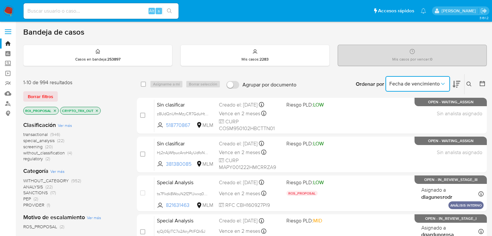
click at [426, 83] on span "Fecha de vencimiento" at bounding box center [415, 83] width 50 height 6
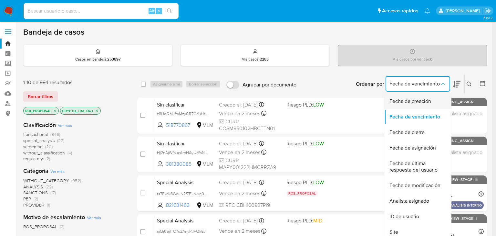
click at [414, 101] on span "Fecha de creación" at bounding box center [411, 101] width 42 height 6
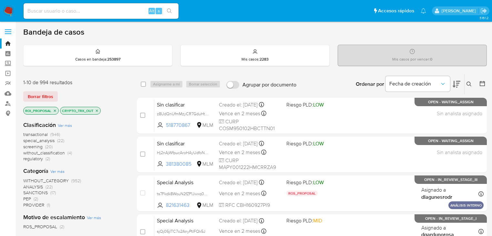
click at [459, 81] on icon at bounding box center [457, 84] width 8 height 8
click at [419, 84] on span "Fecha de creación" at bounding box center [415, 83] width 50 height 6
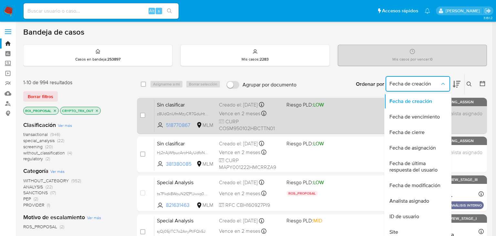
click at [408, 115] on span "Fecha de vencimiento" at bounding box center [415, 116] width 50 height 6
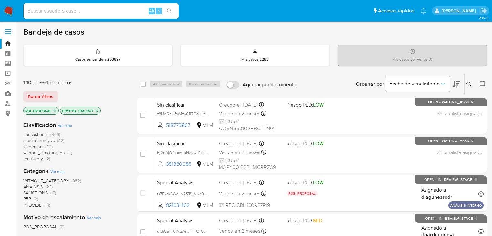
click at [458, 82] on icon at bounding box center [457, 84] width 8 height 7
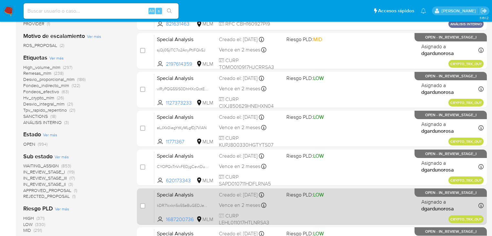
scroll to position [335, 0]
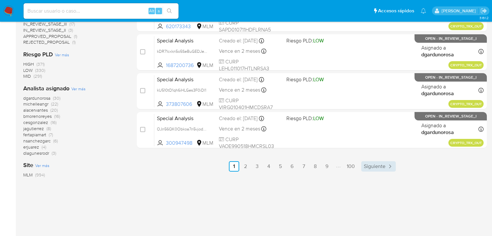
click at [375, 163] on span "Siguiente" at bounding box center [375, 165] width 22 height 5
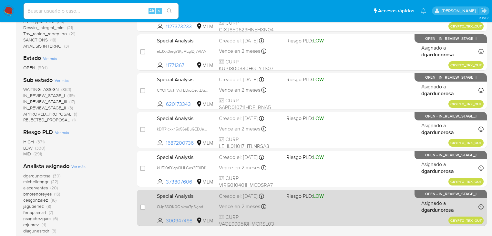
scroll to position [284, 0]
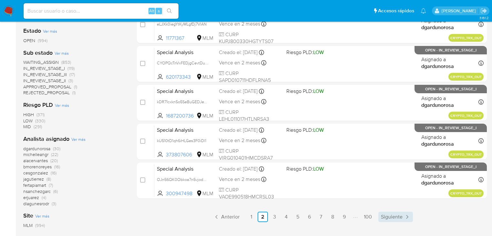
click at [389, 216] on span "Siguiente" at bounding box center [392, 216] width 22 height 5
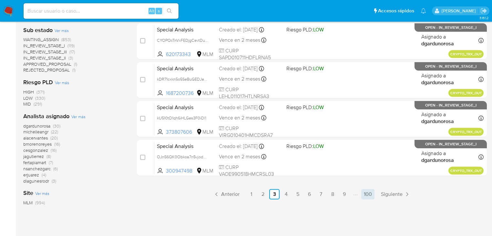
scroll to position [310, 0]
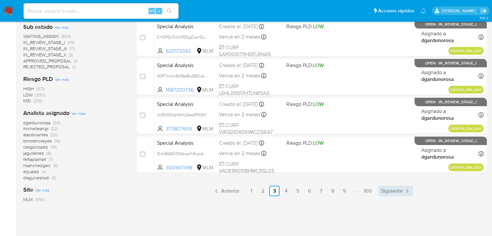
click at [392, 190] on span "Siguiente" at bounding box center [392, 190] width 22 height 5
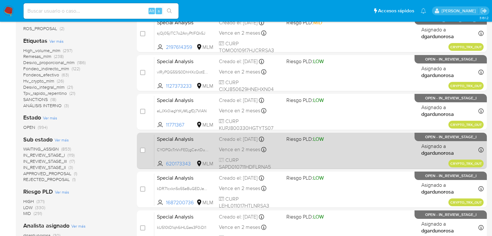
scroll to position [284, 0]
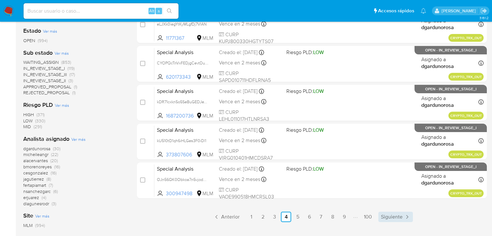
click at [392, 216] on span "Siguiente" at bounding box center [392, 216] width 22 height 5
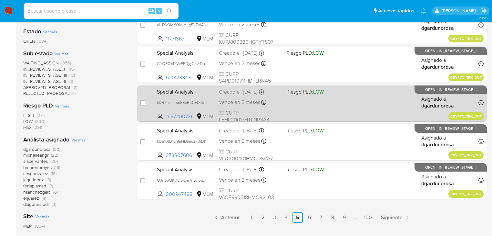
scroll to position [284, 0]
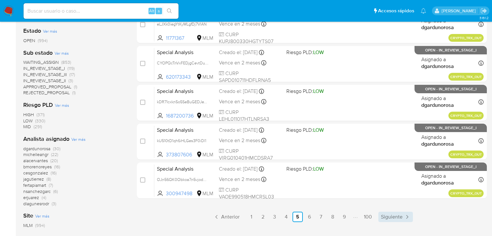
click at [390, 218] on span "Siguiente" at bounding box center [392, 216] width 22 height 5
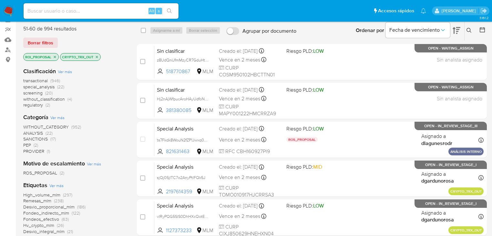
scroll to position [78, 0]
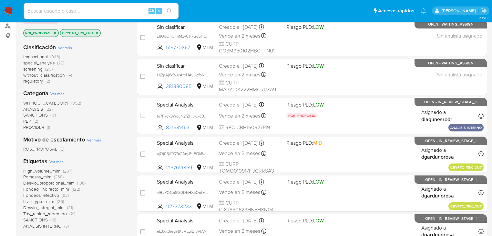
click at [56, 32] on icon "close-filter" at bounding box center [55, 33] width 4 height 4
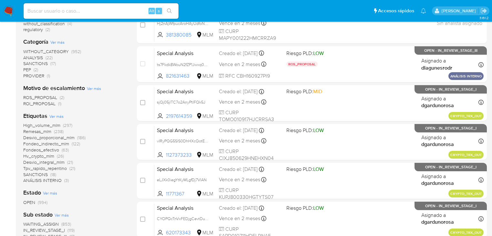
scroll to position [129, 0]
click at [48, 94] on span "ROS_PROPOSAL" at bounding box center [40, 97] width 34 height 6
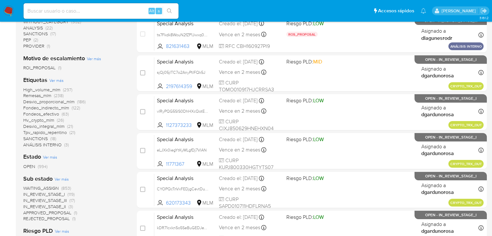
scroll to position [78, 0]
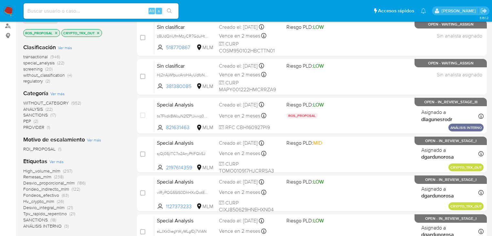
click at [54, 32] on icon "close-filter" at bounding box center [56, 33] width 4 height 4
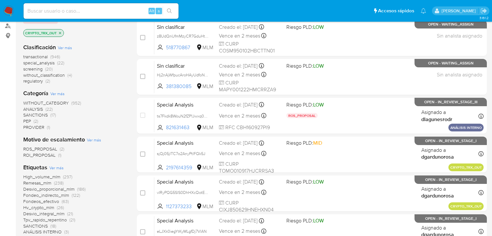
click at [42, 157] on span "ROI_PROPOSAL" at bounding box center [39, 155] width 32 height 6
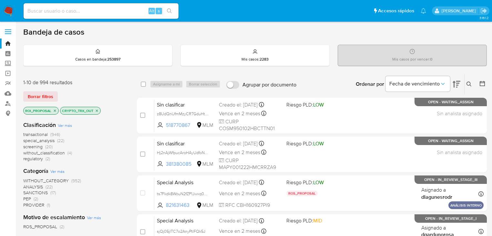
click at [80, 16] on div "Alt s" at bounding box center [101, 11] width 155 height 16
click at [80, 15] on input at bounding box center [101, 11] width 155 height 8
paste input "KkomDPGgUiSJaMj71UBwjqa0"
type input "KkomDPGgUiSJaMj71UBwjqa0"
click at [102, 3] on div "KkomDPGgUiSJaMj71UBwjqa0 Alt s" at bounding box center [101, 11] width 155 height 18
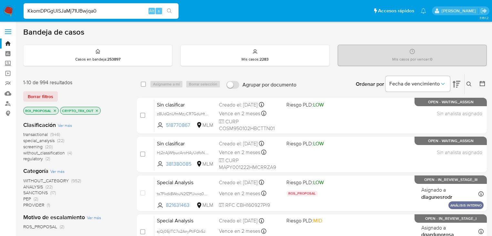
drag, startPoint x: 102, startPoint y: 9, endPoint x: 0, endPoint y: -13, distance: 104.1
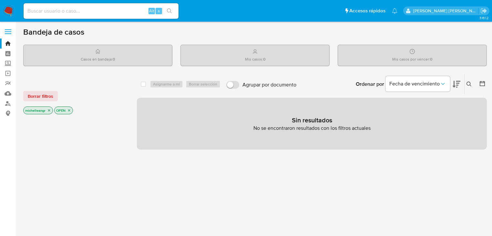
click at [79, 10] on input at bounding box center [101, 11] width 155 height 8
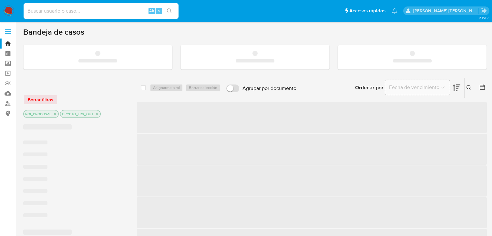
click at [79, 12] on input at bounding box center [101, 11] width 155 height 8
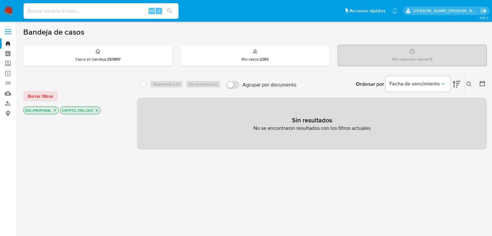
paste input "KkomDPGgUiSJaMj71UBwjqa0"
type input "KkomDPGgUiSJaMj71UBwjqa0"
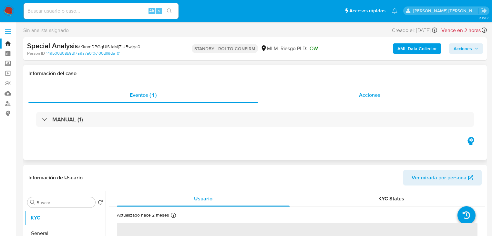
click at [377, 99] on div "Acciones" at bounding box center [370, 95] width 224 height 16
select select "10"
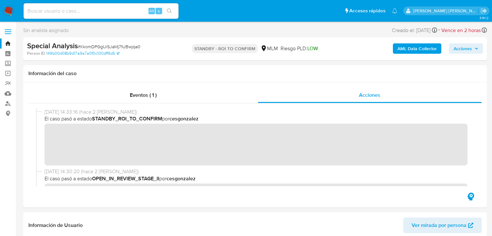
click at [43, 8] on input at bounding box center [101, 11] width 155 height 8
paste input "XI1SGDaEZE5xbLnphXQ3QzMQ"
type input "XI1SGDaEZE5xbLnphXQ3QzMQ"
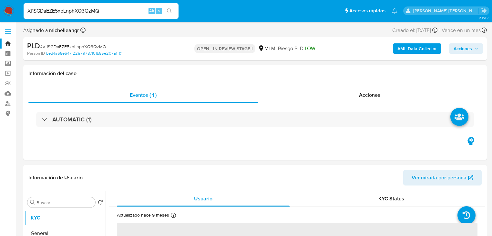
select select "10"
drag, startPoint x: 109, startPoint y: 10, endPoint x: 0, endPoint y: -22, distance: 113.3
paste input "1484370145"
type input "1484370145"
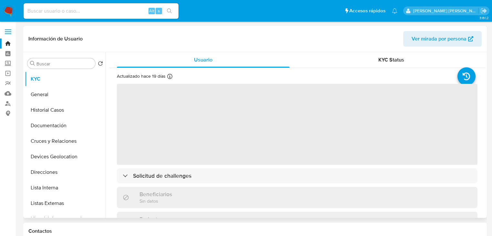
click at [259, 142] on span "‌" at bounding box center [297, 124] width 361 height 81
select select "10"
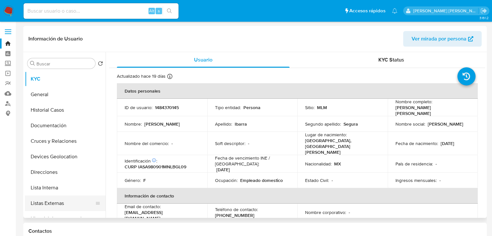
click at [50, 205] on button "Listas Externas" at bounding box center [63, 203] width 76 height 16
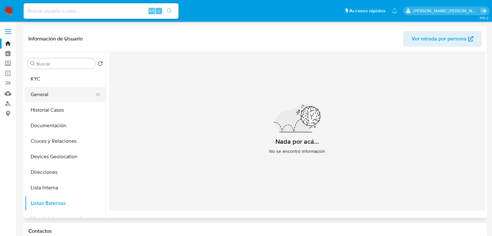
click at [44, 92] on button "General" at bounding box center [63, 95] width 76 height 16
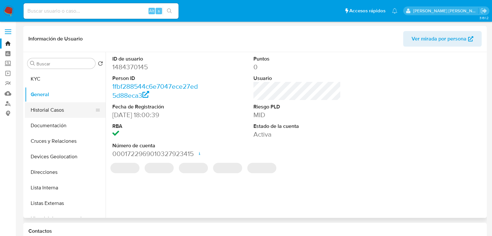
click at [43, 112] on button "Historial Casos" at bounding box center [63, 110] width 76 height 16
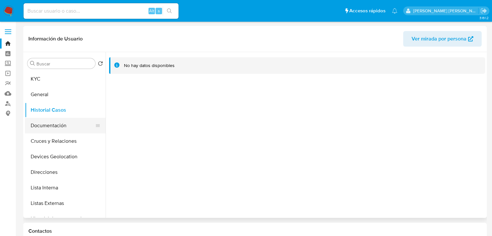
click at [57, 127] on button "Documentación" at bounding box center [63, 126] width 76 height 16
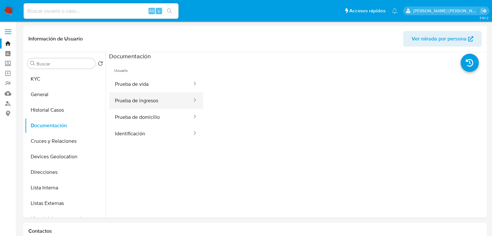
click at [168, 85] on button "Prueba de vida" at bounding box center [151, 84] width 84 height 16
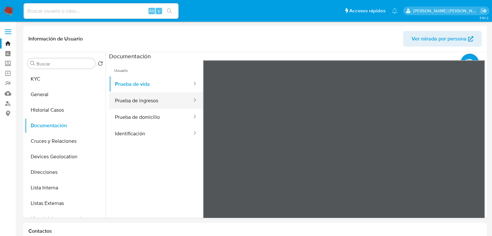
click at [162, 106] on button "Prueba de ingresos" at bounding box center [151, 100] width 84 height 16
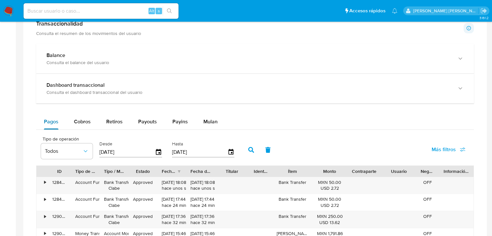
scroll to position [362, 0]
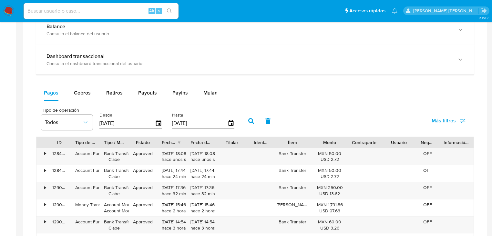
drag, startPoint x: 71, startPoint y: 62, endPoint x: 106, endPoint y: 77, distance: 38.2
click at [71, 63] on div "Consulta el dashboard transaccional del usuario" at bounding box center [249, 63] width 404 height 6
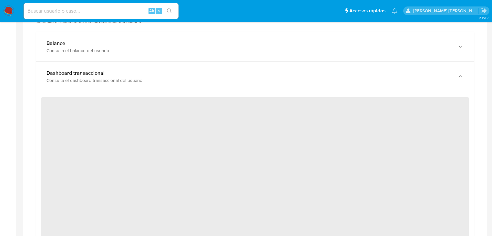
scroll to position [336, 0]
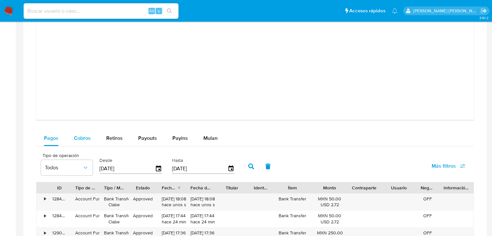
click at [81, 140] on span "Cobros" at bounding box center [82, 137] width 17 height 7
select select "10"
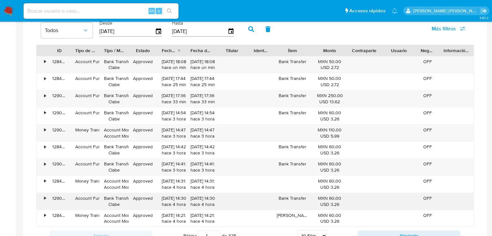
scroll to position [801, 0]
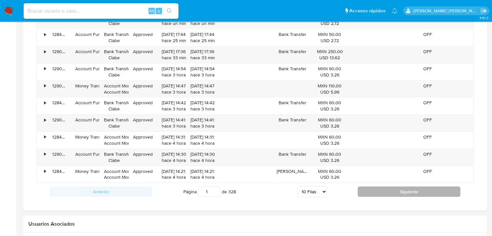
click at [372, 189] on button "Siguiente" at bounding box center [409, 191] width 103 height 10
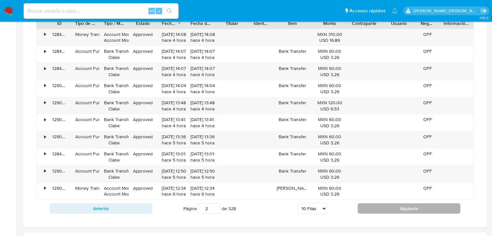
scroll to position [775, 0]
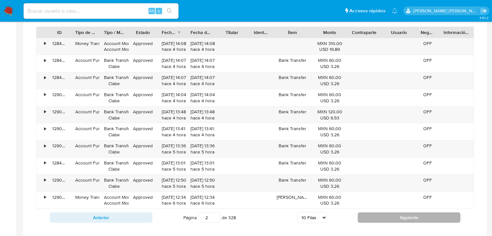
click at [374, 212] on button "Siguiente" at bounding box center [409, 217] width 103 height 10
click at [375, 214] on button "Siguiente" at bounding box center [409, 217] width 103 height 10
type input "6"
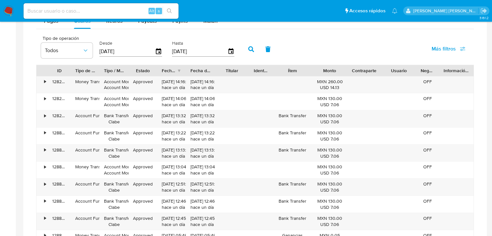
scroll to position [698, 0]
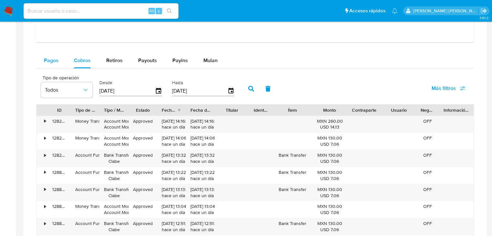
click at [48, 59] on span "Pagos" at bounding box center [51, 60] width 15 height 7
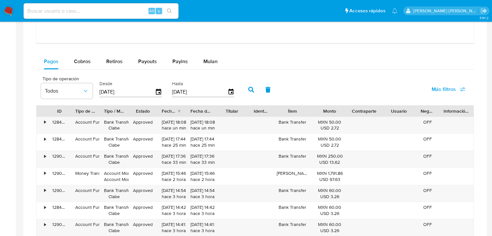
scroll to position [672, 0]
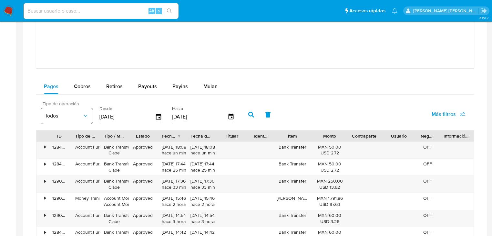
click at [61, 118] on span "Todos" at bounding box center [63, 115] width 37 height 6
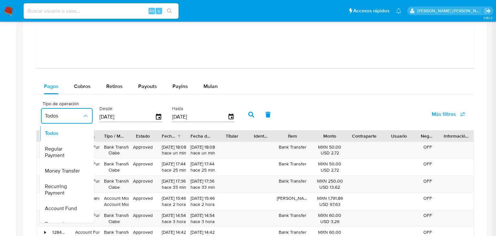
drag, startPoint x: 59, startPoint y: 175, endPoint x: 133, endPoint y: 135, distance: 84.3
click at [59, 174] on div "Money Transfer" at bounding box center [63, 171] width 37 height 16
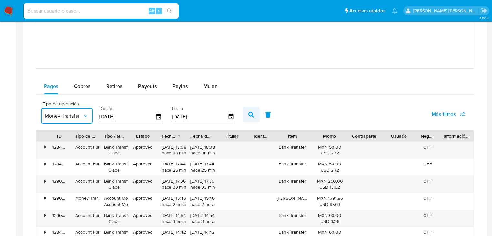
click at [251, 114] on icon "button" at bounding box center [251, 114] width 6 height 6
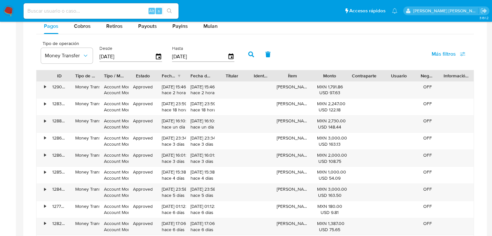
scroll to position [775, 0]
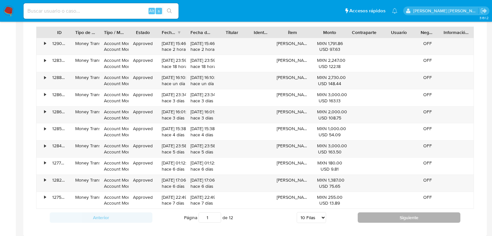
click at [376, 217] on button "Siguiente" at bounding box center [409, 217] width 103 height 10
type input "2"
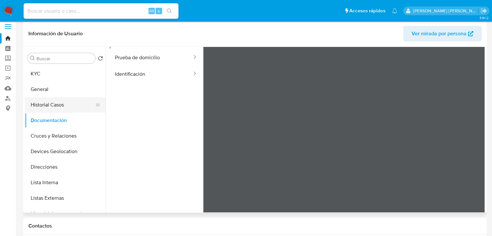
scroll to position [0, 0]
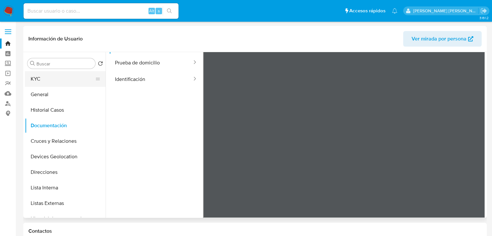
click at [59, 82] on button "KYC" at bounding box center [63, 79] width 76 height 16
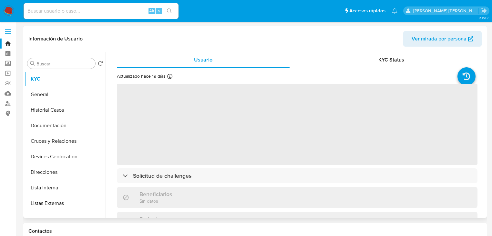
click at [182, 150] on span "‌" at bounding box center [297, 124] width 361 height 81
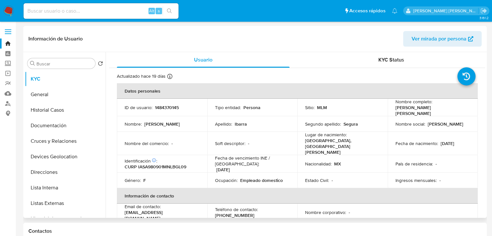
click at [166, 163] on p "CURP IASA980901MNLBGL09" at bounding box center [156, 166] width 62 height 6
copy p "IASA980901MNLBGL09"
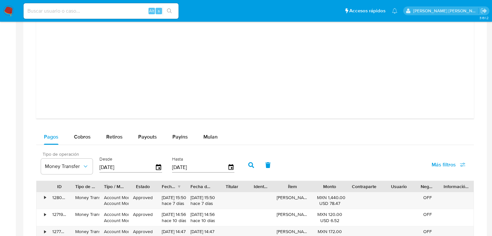
scroll to position [646, 0]
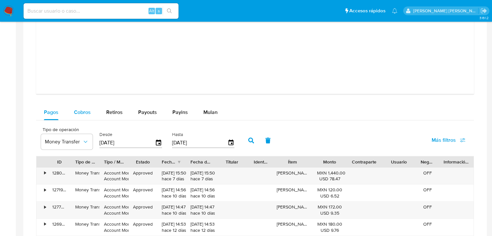
click at [84, 110] on span "Cobros" at bounding box center [82, 111] width 17 height 7
click at [68, 145] on button "Todos" at bounding box center [67, 142] width 52 height 16
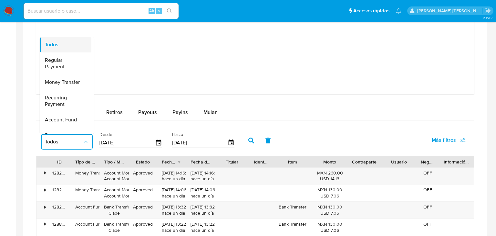
click at [58, 45] on span "Todos" at bounding box center [52, 44] width 14 height 6
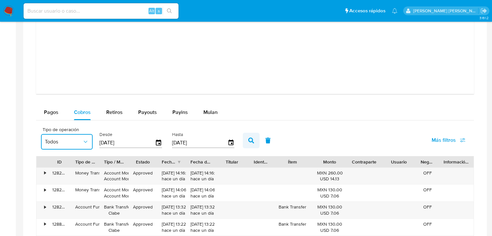
click at [251, 139] on icon "button" at bounding box center [251, 140] width 6 height 6
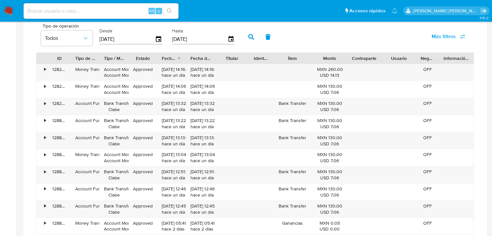
scroll to position [775, 0]
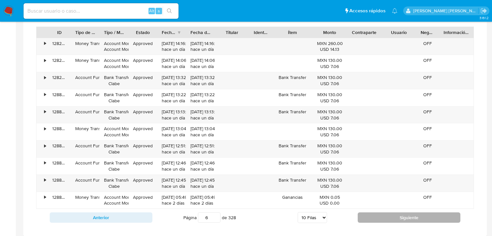
click at [368, 216] on button "Siguiente" at bounding box center [409, 217] width 103 height 10
type input "8"
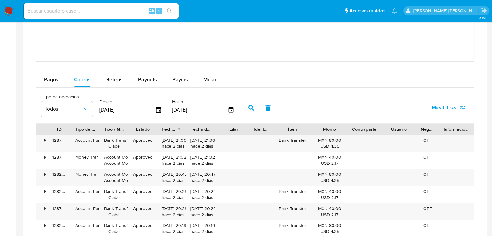
scroll to position [672, 0]
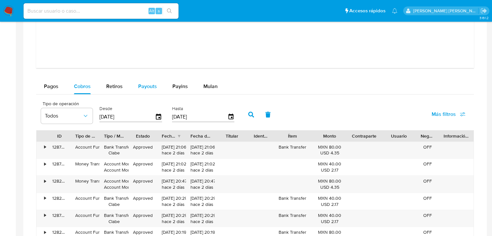
click at [131, 81] on button "Payouts" at bounding box center [148, 87] width 34 height 16
select select "10"
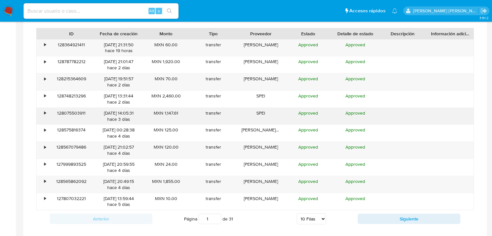
scroll to position [775, 0]
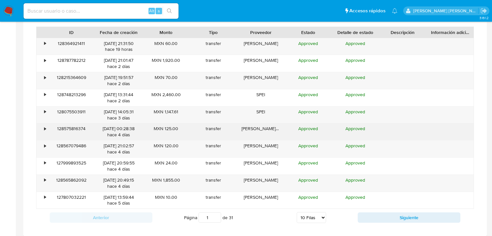
click at [43, 140] on div "• 128364921411 06/10/2025 21:31:50 hace 19 horas MXN 60.00 transfer Janna Appro…" at bounding box center [255, 123] width 438 height 171
click at [48, 125] on div "128575816374" at bounding box center [71, 131] width 47 height 17
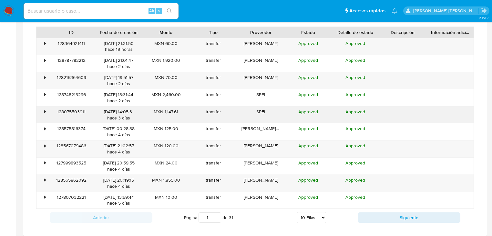
click at [48, 115] on div "128075503911" at bounding box center [71, 114] width 47 height 17
click at [57, 9] on input at bounding box center [101, 11] width 155 height 8
paste input "1258974639"
type input "1258974639"
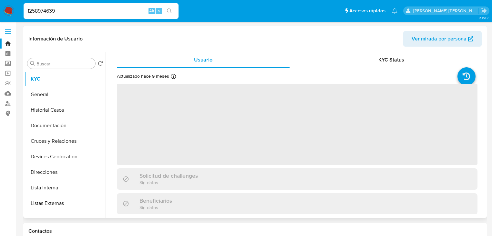
click at [235, 130] on span "‌" at bounding box center [297, 124] width 361 height 81
select select "10"
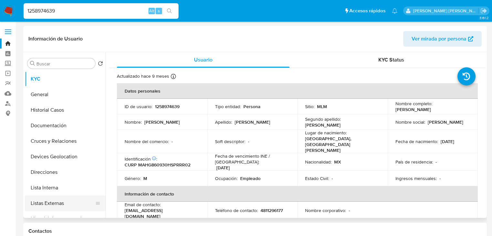
click at [55, 203] on button "Listas Externas" at bounding box center [63, 203] width 76 height 16
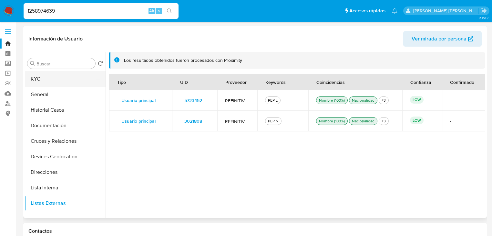
click at [61, 73] on button "KYC" at bounding box center [63, 79] width 76 height 16
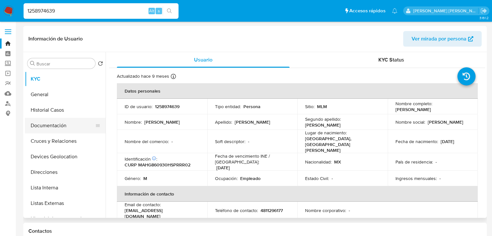
click at [54, 120] on button "Documentación" at bounding box center [63, 126] width 76 height 16
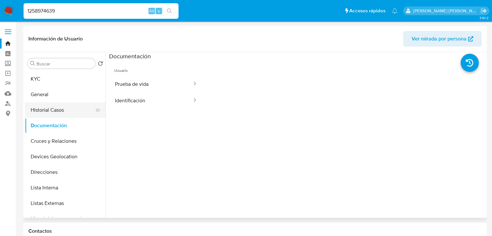
click at [43, 114] on button "Historial Casos" at bounding box center [63, 110] width 76 height 16
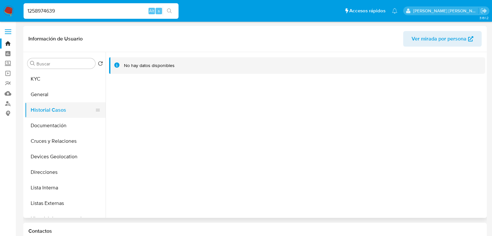
drag, startPoint x: 46, startPoint y: 125, endPoint x: 96, endPoint y: 117, distance: 50.5
click at [45, 126] on button "Documentación" at bounding box center [65, 126] width 81 height 16
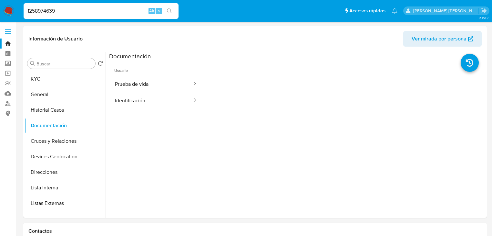
drag, startPoint x: 172, startPoint y: 82, endPoint x: 201, endPoint y: 83, distance: 29.1
click at [176, 81] on button "Prueba de vida" at bounding box center [151, 84] width 84 height 16
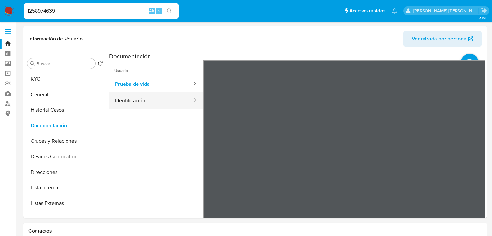
click at [193, 92] on button "Identificación" at bounding box center [151, 100] width 84 height 16
click at [169, 100] on button "Identificación" at bounding box center [151, 100] width 84 height 16
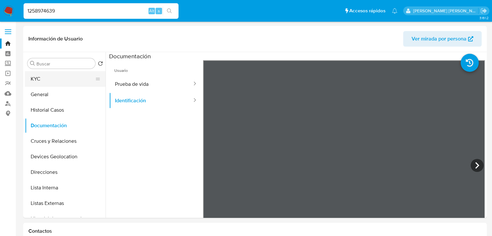
click at [32, 77] on button "KYC" at bounding box center [63, 79] width 76 height 16
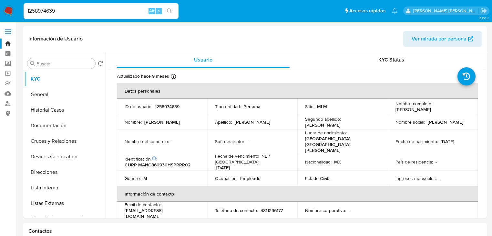
click at [174, 156] on div "Identificación CIC: 215238238 : CURP MAHG860930HSPRRR02" at bounding box center [162, 162] width 75 height 12
click at [173, 156] on div "Identificación CIC: 215238238 : CURP MAHG860930HSPRRR02" at bounding box center [162, 162] width 75 height 12
copy p "CURP"
click at [173, 156] on div "Identificación CIC: 215238238 : CURP MAHG860930HSPRRR02" at bounding box center [162, 162] width 75 height 12
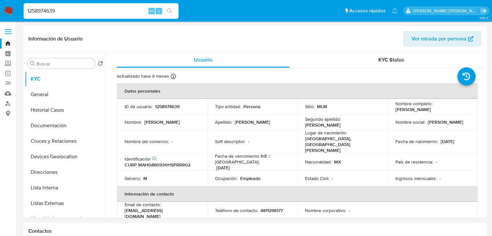
click at [171, 162] on p "CURP MAHG860930HSPRRR02" at bounding box center [158, 165] width 66 height 6
copy p "MAHG860930HSPRRR02"
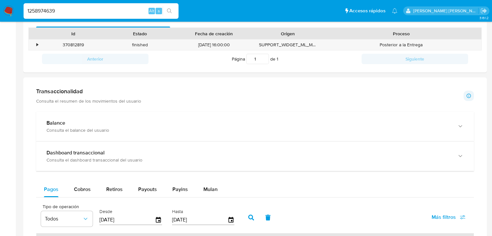
scroll to position [362, 0]
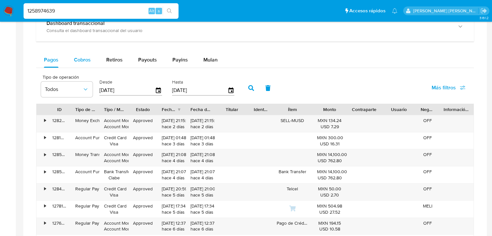
click at [91, 58] on button "Cobros" at bounding box center [82, 60] width 32 height 16
select select "10"
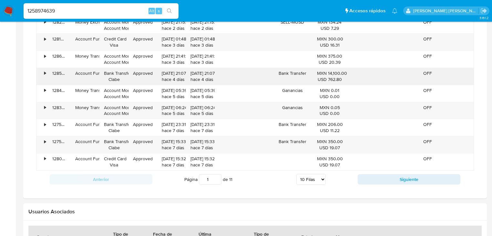
scroll to position [491, 0]
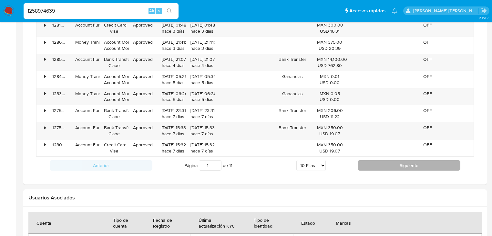
click at [369, 162] on button "Siguiente" at bounding box center [409, 165] width 103 height 10
type input "2"
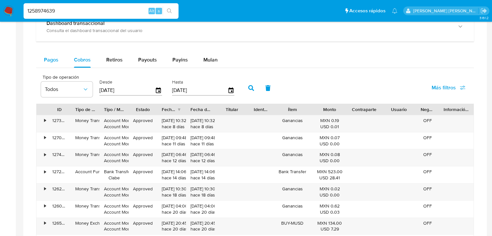
scroll to position [362, 0]
click at [49, 56] on span "Pagos" at bounding box center [51, 59] width 15 height 7
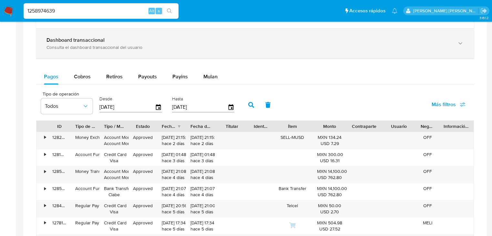
scroll to position [310, 0]
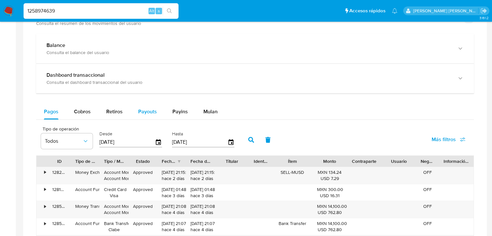
drag, startPoint x: 119, startPoint y: 111, endPoint x: 147, endPoint y: 111, distance: 28.4
click at [119, 111] on span "Retiros" at bounding box center [114, 111] width 16 height 7
click at [147, 111] on span "Payouts" at bounding box center [147, 111] width 19 height 7
select select "10"
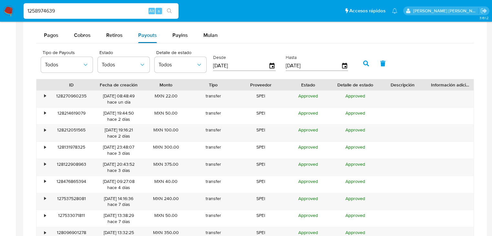
scroll to position [388, 0]
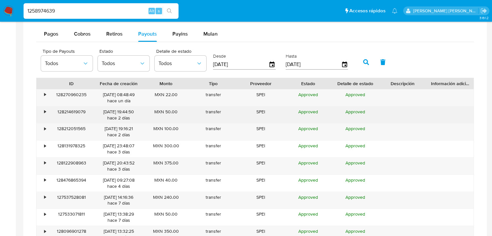
drag, startPoint x: 41, startPoint y: 114, endPoint x: 42, endPoint y: 110, distance: 4.0
click at [42, 114] on div "•" at bounding box center [42, 114] width 11 height 17
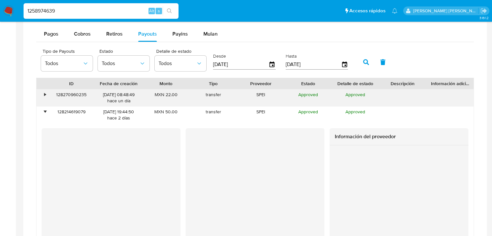
click at [43, 96] on div "•" at bounding box center [42, 97] width 11 height 17
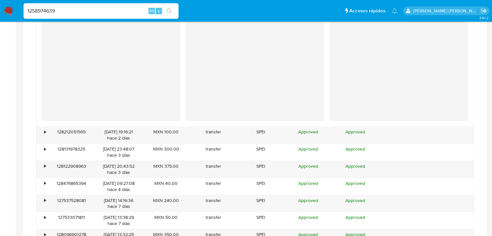
scroll to position [646, 0]
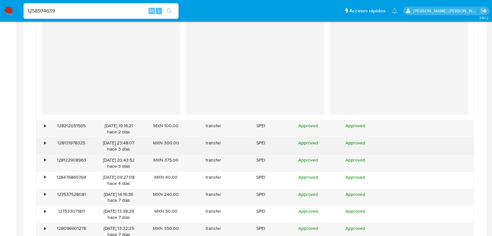
drag, startPoint x: 47, startPoint y: 143, endPoint x: 47, endPoint y: 138, distance: 4.6
click at [45, 142] on div "•" at bounding box center [42, 145] width 11 height 17
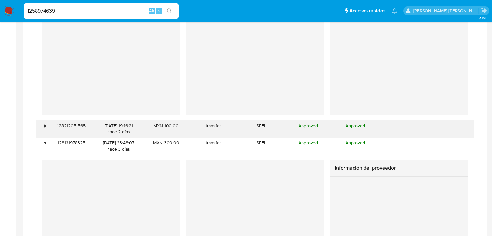
click at [47, 125] on div "•" at bounding box center [42, 128] width 11 height 17
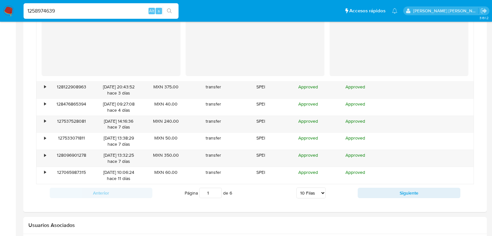
scroll to position [982, 0]
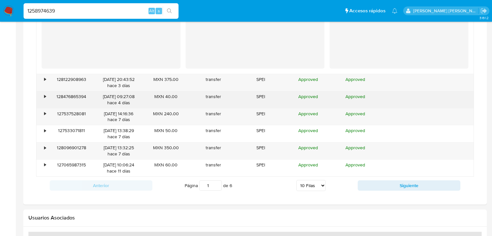
click at [48, 95] on div "128476865394" at bounding box center [71, 99] width 47 height 17
click at [45, 96] on div "•" at bounding box center [45, 96] width 2 height 6
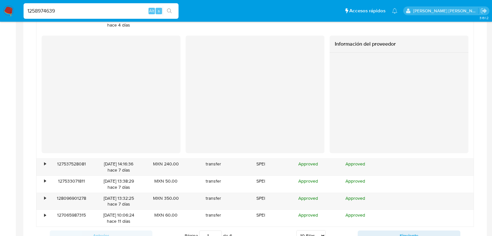
scroll to position [1086, 0]
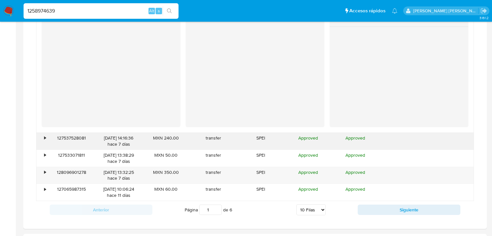
click at [44, 138] on div "•" at bounding box center [45, 138] width 2 height 6
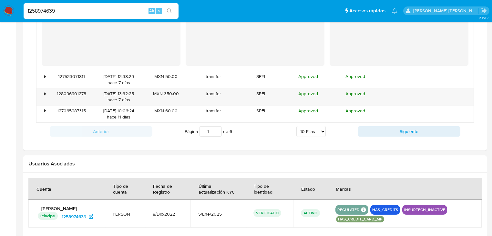
scroll to position [1292, 0]
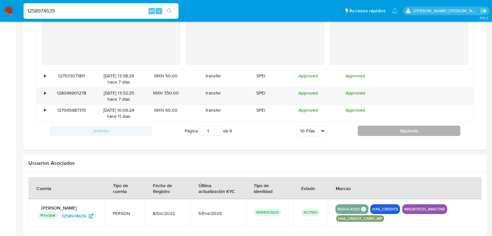
click at [398, 130] on button "Siguiente" at bounding box center [409, 130] width 103 height 10
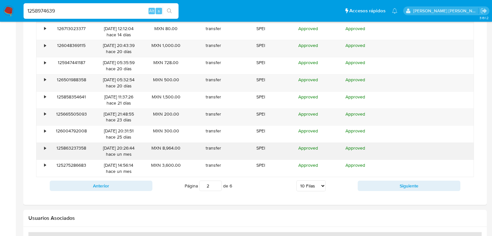
scroll to position [341, 0]
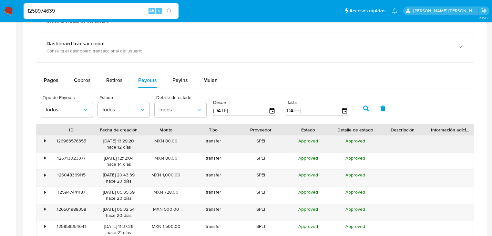
click at [48, 140] on div "126963576355" at bounding box center [71, 143] width 47 height 17
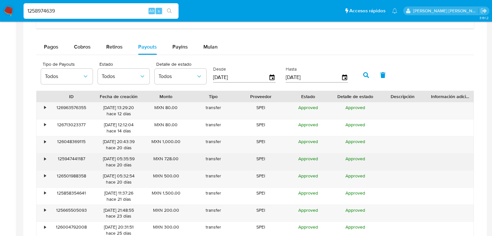
scroll to position [393, 0]
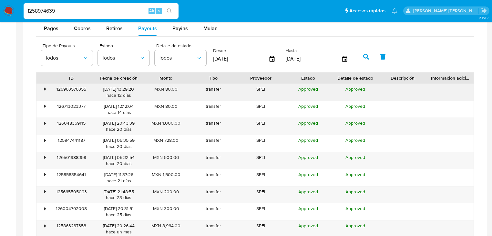
click at [45, 91] on div "•" at bounding box center [45, 89] width 2 height 6
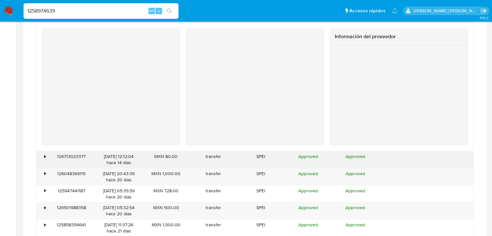
click at [46, 154] on div "•" at bounding box center [42, 159] width 11 height 17
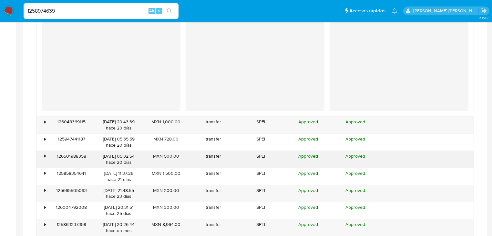
scroll to position [652, 0]
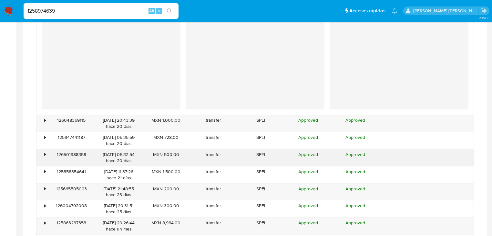
click at [47, 154] on div "• 126501988358 17/09/2025 05:32:54 hace 20 días MXN 500.00 transfer SPEI Approv…" at bounding box center [255, 157] width 437 height 17
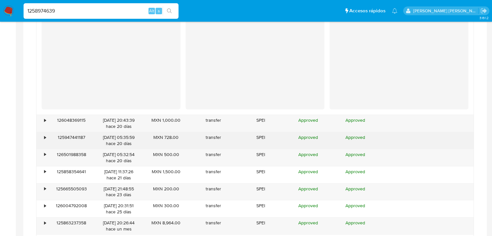
click at [45, 133] on div "•" at bounding box center [42, 140] width 11 height 17
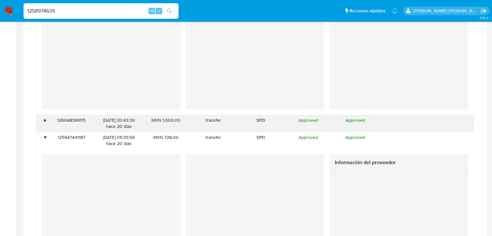
click at [46, 122] on div "•" at bounding box center [45, 120] width 2 height 6
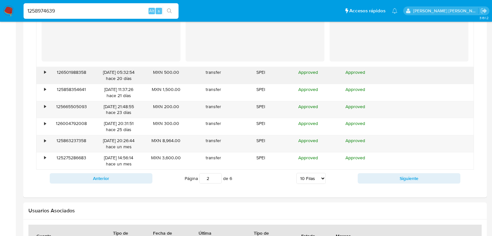
scroll to position [1039, 0]
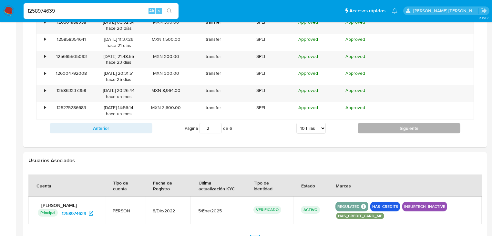
click at [381, 123] on button "Siguiente" at bounding box center [409, 128] width 103 height 10
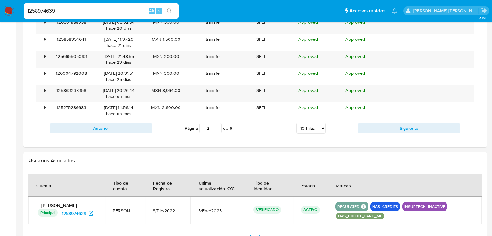
type input "3"
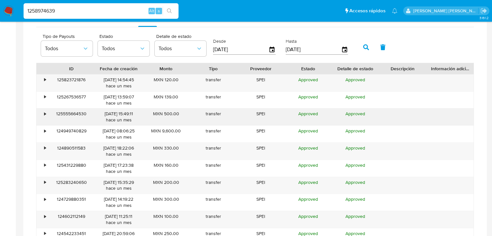
scroll to position [393, 0]
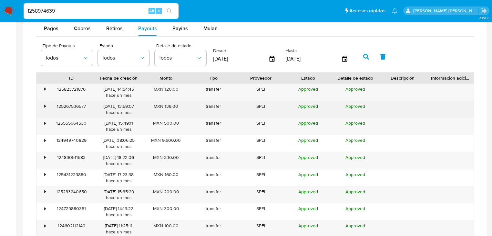
drag, startPoint x: 44, startPoint y: 107, endPoint x: 43, endPoint y: 103, distance: 4.0
click at [43, 106] on div "•" at bounding box center [42, 109] width 11 height 17
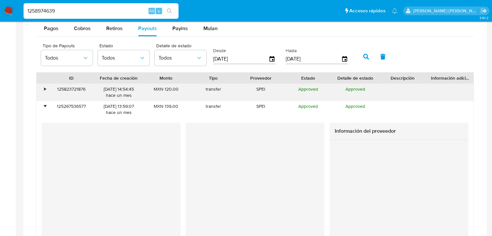
click at [46, 89] on div "•" at bounding box center [42, 92] width 11 height 17
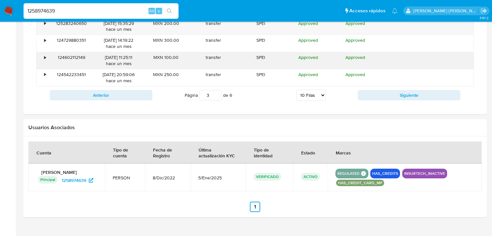
scroll to position [830, 0]
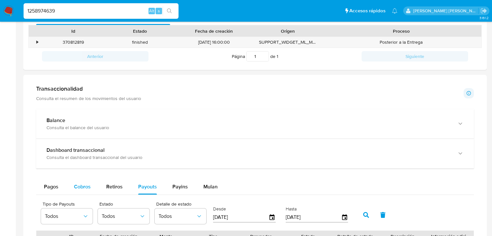
drag, startPoint x: 85, startPoint y: 188, endPoint x: 91, endPoint y: 182, distance: 8.9
click at [85, 186] on span "Cobros" at bounding box center [82, 186] width 17 height 7
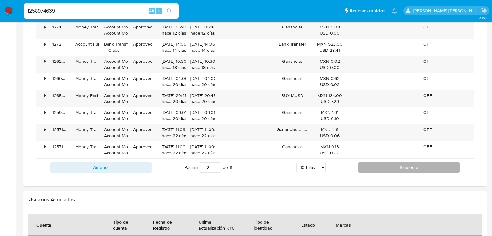
scroll to position [494, 0]
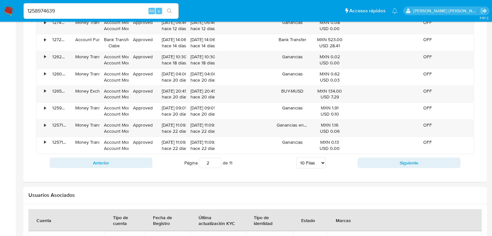
click at [403, 168] on div "Anterior Página 2 de 11 5 Filas 10 Filas 20 Filas 25 Filas 50 Filas 100 Filas S…" at bounding box center [255, 162] width 438 height 17
click at [404, 163] on button "Siguiente" at bounding box center [409, 162] width 103 height 10
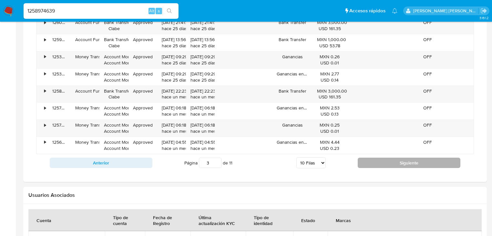
click at [404, 162] on button "Siguiente" at bounding box center [409, 162] width 103 height 10
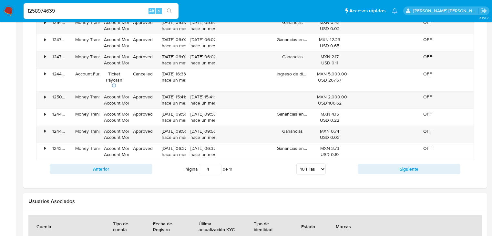
click at [404, 161] on div "Anterior Página 4 de 11 5 Filas 10 Filas 20 Filas 25 Filas 50 Filas 100 Filas S…" at bounding box center [255, 168] width 438 height 17
click at [405, 163] on div "Anterior Página 4 de 11 5 Filas 10 Filas 20 Filas 25 Filas 50 Filas 100 Filas S…" at bounding box center [255, 168] width 438 height 17
click at [406, 165] on button "Siguiente" at bounding box center [409, 168] width 103 height 10
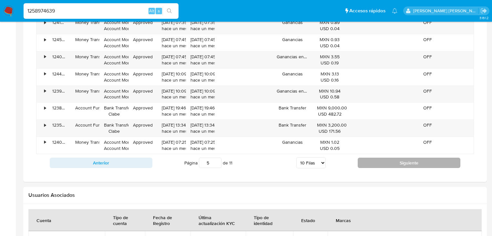
click at [406, 165] on button "Siguiente" at bounding box center [409, 162] width 103 height 10
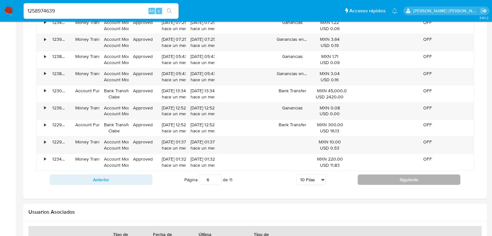
scroll to position [468, 0]
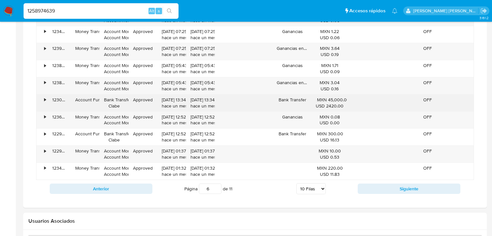
click at [42, 99] on div "•" at bounding box center [42, 102] width 11 height 17
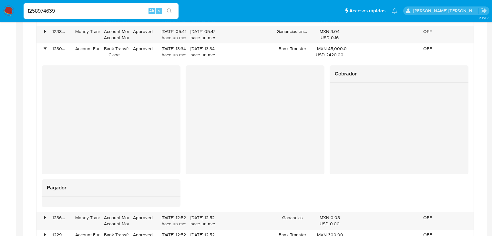
scroll to position [520, 0]
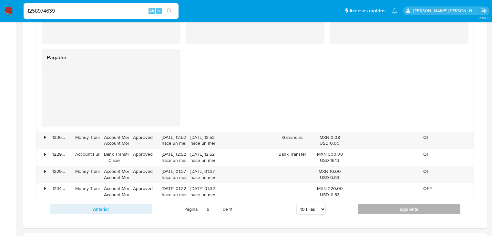
click at [373, 205] on button "Siguiente" at bounding box center [409, 209] width 103 height 10
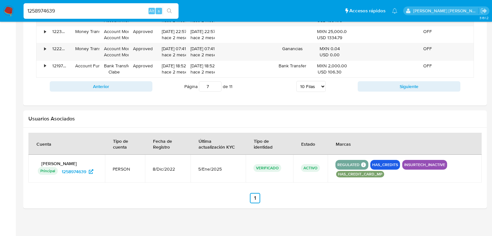
scroll to position [471, 0]
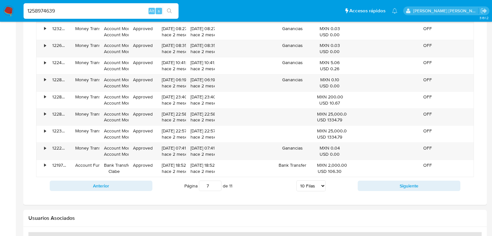
click at [388, 181] on button "Siguiente" at bounding box center [409, 185] width 103 height 10
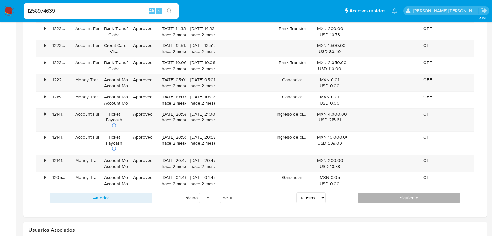
click at [372, 193] on button "Siguiente" at bounding box center [409, 197] width 103 height 10
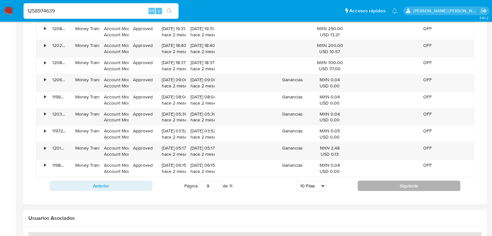
click at [373, 189] on button "Siguiente" at bounding box center [409, 185] width 103 height 10
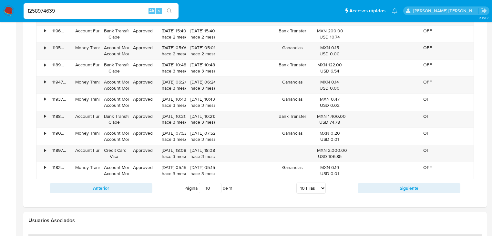
scroll to position [497, 0]
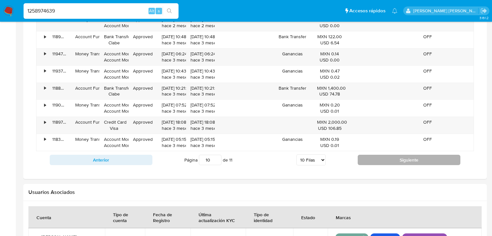
click at [361, 155] on button "Siguiente" at bounding box center [409, 159] width 103 height 10
type input "11"
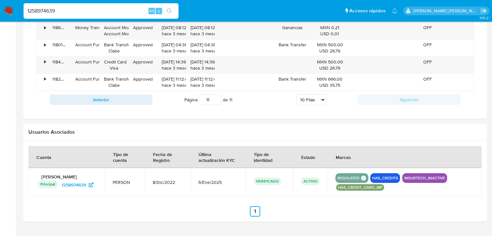
scroll to position [455, 0]
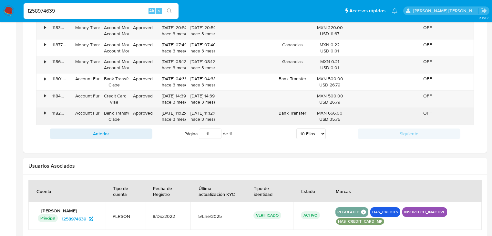
click at [46, 112] on div "•" at bounding box center [42, 116] width 11 height 17
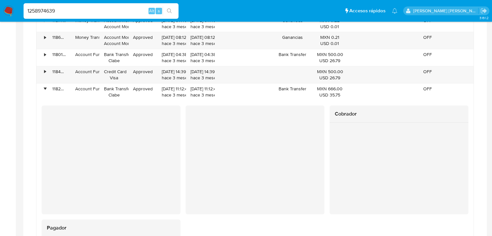
scroll to position [532, 0]
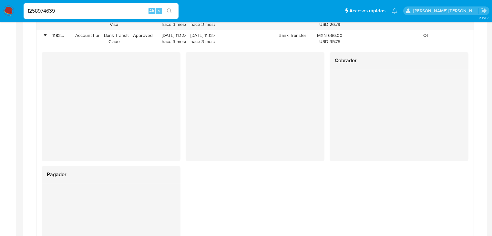
click at [61, 10] on input "1258974639" at bounding box center [101, 11] width 155 height 8
drag, startPoint x: 1, startPoint y: 9, endPoint x: 0, endPoint y: 2, distance: 7.5
click at [0, 1] on nav "Pausado Ver notificaciones 1258974639 Alt s Accesos rápidos Presiona las siguie…" at bounding box center [246, 11] width 492 height 22
paste input "8663185"
type input "1286631859"
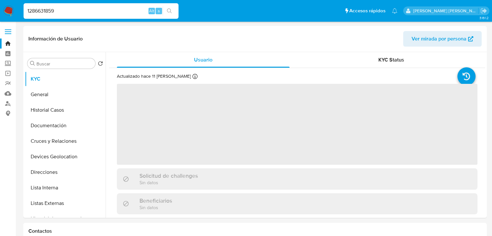
select select "10"
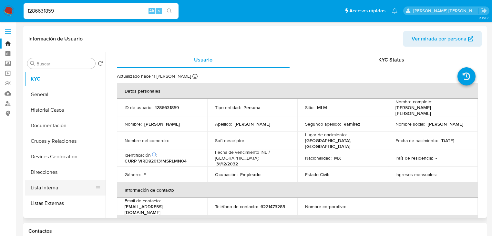
drag, startPoint x: 76, startPoint y: 208, endPoint x: 102, endPoint y: 192, distance: 30.7
click at [76, 207] on button "Listas Externas" at bounding box center [65, 203] width 81 height 16
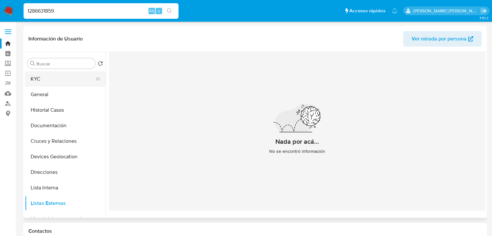
click at [80, 80] on button "KYC" at bounding box center [63, 79] width 76 height 16
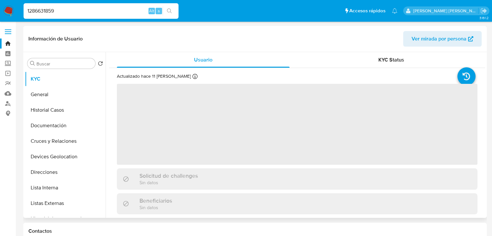
click at [215, 111] on span "‌" at bounding box center [297, 124] width 361 height 81
click at [188, 154] on span "‌" at bounding box center [297, 124] width 361 height 81
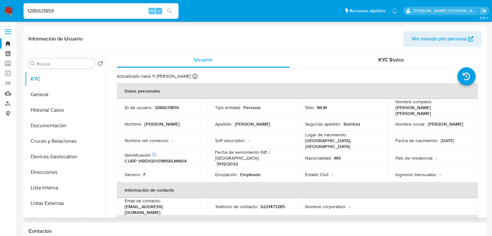
click at [169, 159] on p "CURP VIRD920131MSRLMN04" at bounding box center [156, 161] width 62 height 6
copy p "VIRD920131MSRLMN04"
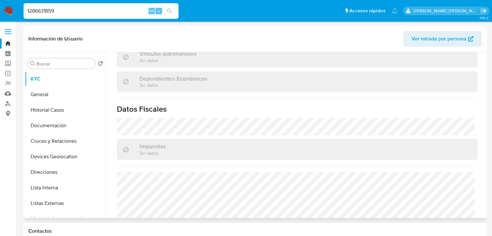
scroll to position [410, 0]
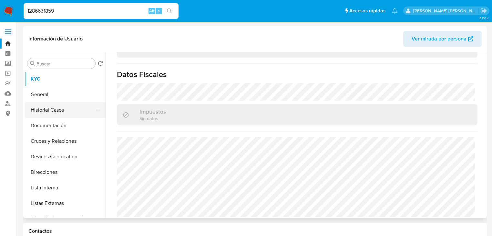
click at [59, 116] on button "Historial Casos" at bounding box center [63, 110] width 76 height 16
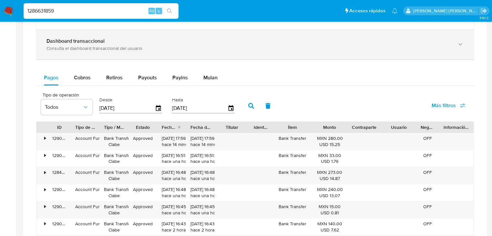
scroll to position [310, 0]
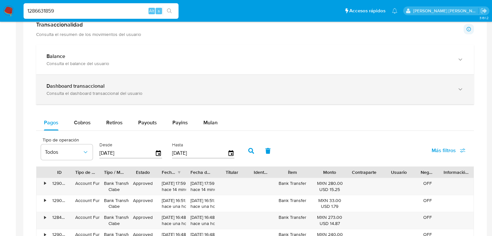
click at [90, 79] on div "Dashboard transaccional Consulta el dashboard transaccional del usuario" at bounding box center [255, 89] width 438 height 29
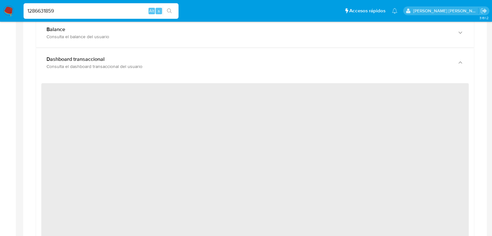
scroll to position [362, 0]
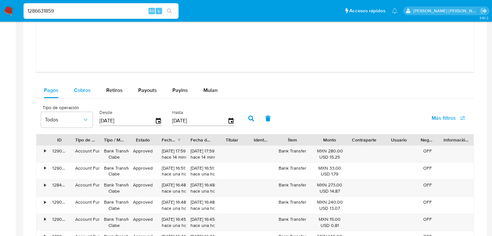
click at [82, 90] on span "Cobros" at bounding box center [82, 89] width 17 height 7
select select "10"
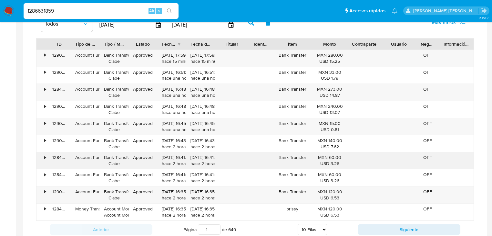
scroll to position [750, 0]
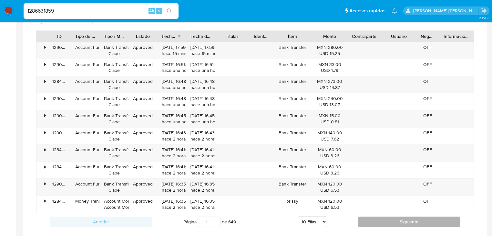
click at [373, 219] on button "Siguiente" at bounding box center [409, 221] width 103 height 10
type input "2"
click at [371, 219] on button "Siguiente" at bounding box center [409, 221] width 103 height 10
click at [371, 222] on button "Siguiente" at bounding box center [409, 221] width 103 height 10
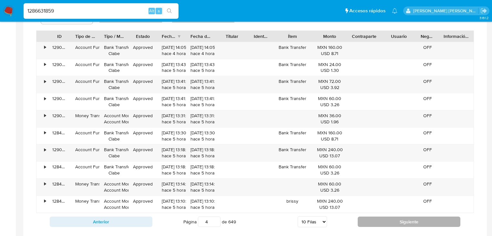
type input "5"
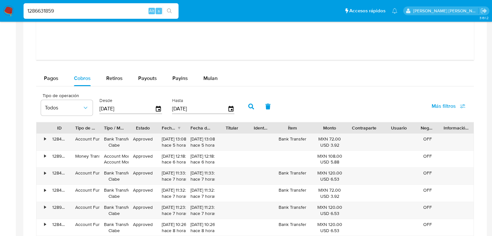
scroll to position [594, 0]
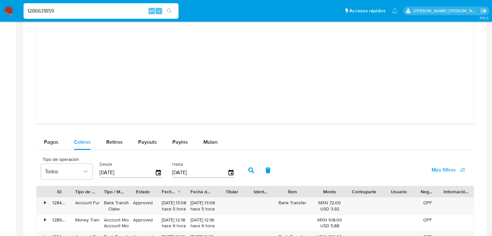
drag, startPoint x: 55, startPoint y: 143, endPoint x: 288, endPoint y: 144, distance: 232.9
click at [56, 143] on span "Pagos" at bounding box center [51, 141] width 15 height 7
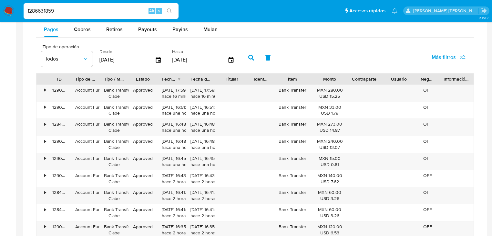
scroll to position [698, 0]
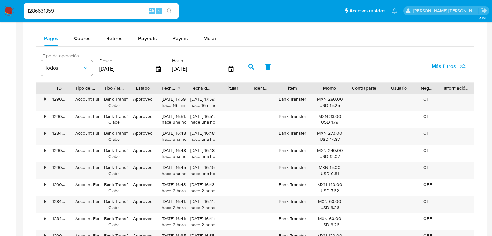
click at [78, 65] on span "Todos" at bounding box center [63, 68] width 37 height 6
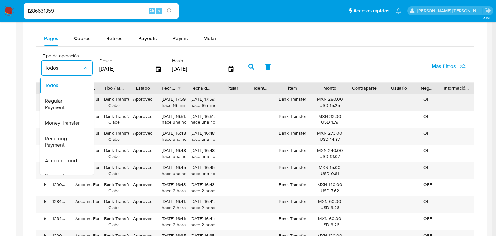
drag, startPoint x: 58, startPoint y: 122, endPoint x: 165, endPoint y: 107, distance: 108.3
click at [58, 122] on span "Money Transfer" at bounding box center [62, 123] width 35 height 6
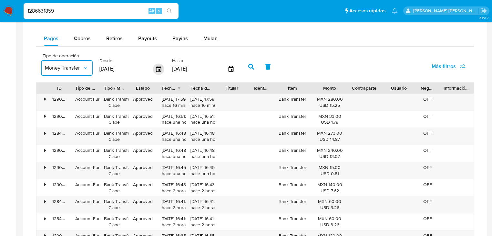
click at [158, 67] on icon "button" at bounding box center [158, 69] width 5 height 6
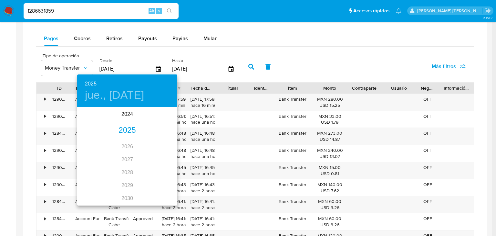
click at [122, 128] on div "2025" at bounding box center [127, 130] width 100 height 13
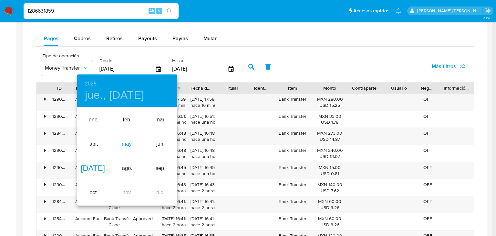
click at [129, 143] on div "may." at bounding box center [126, 144] width 33 height 24
type input "10/05/2025"
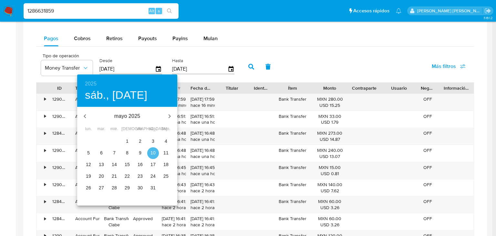
click at [151, 150] on p "10" at bounding box center [153, 152] width 5 height 6
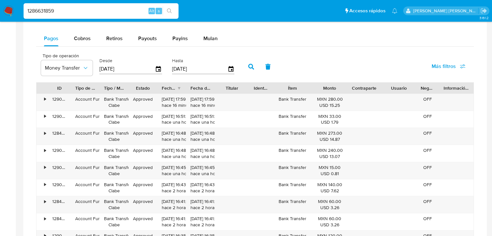
click at [250, 67] on icon "button" at bounding box center [251, 67] width 6 height 6
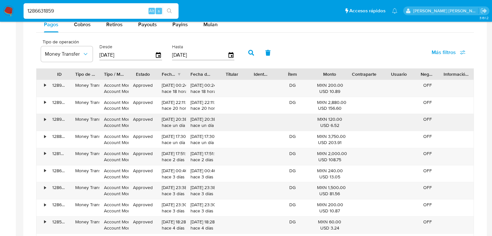
scroll to position [724, 0]
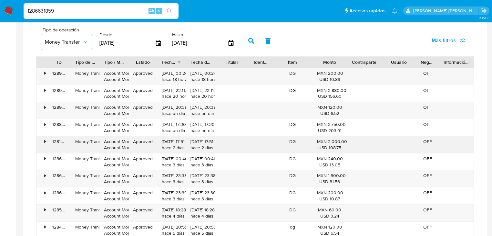
click at [43, 138] on div "•" at bounding box center [42, 144] width 11 height 17
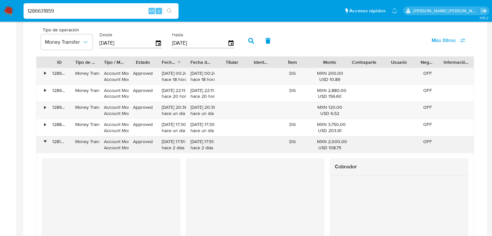
click at [44, 138] on div "•" at bounding box center [42, 144] width 11 height 17
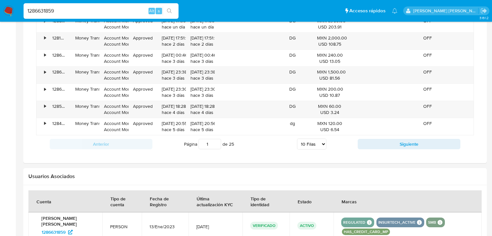
click at [373, 141] on button "Siguiente" at bounding box center [409, 144] width 103 height 10
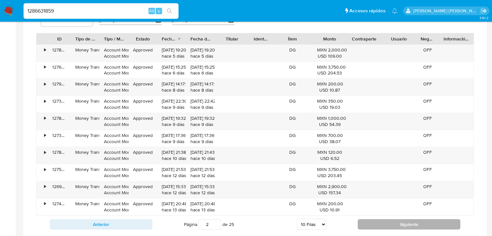
scroll to position [801, 0]
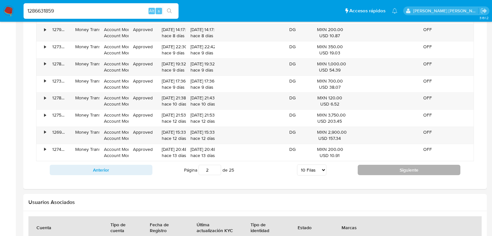
click at [373, 169] on button "Siguiente" at bounding box center [409, 169] width 103 height 10
type input "3"
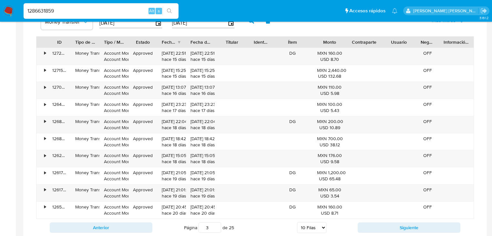
scroll to position [775, 0]
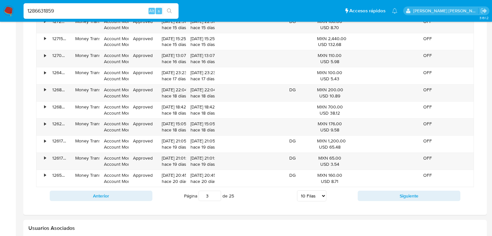
click at [369, 192] on button "Siguiente" at bounding box center [409, 195] width 103 height 10
type input "4"
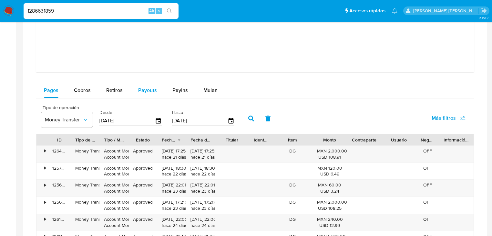
click at [142, 88] on span "Payouts" at bounding box center [147, 89] width 19 height 7
select select "10"
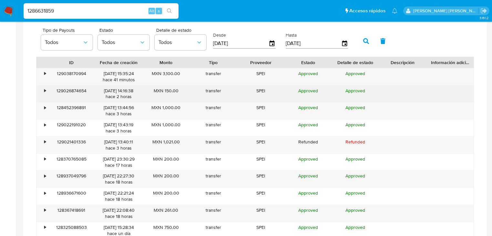
scroll to position [724, 0]
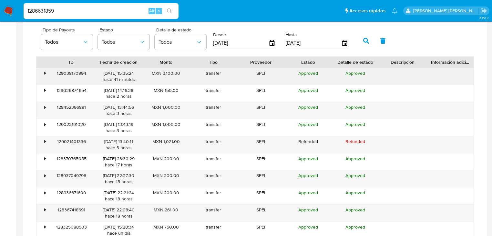
click at [42, 73] on div "•" at bounding box center [42, 76] width 11 height 17
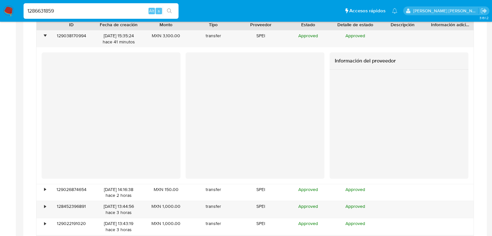
scroll to position [801, 0]
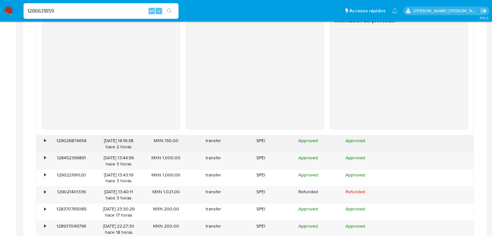
click at [46, 139] on div "•" at bounding box center [45, 140] width 2 height 6
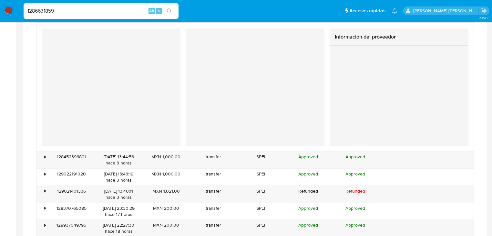
scroll to position [930, 0]
click at [47, 155] on div "•" at bounding box center [42, 159] width 11 height 17
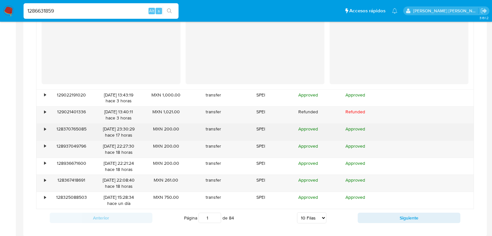
scroll to position [1137, 0]
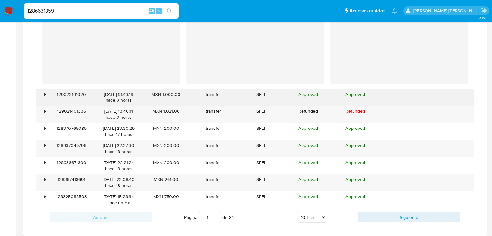
click at [47, 95] on div "•" at bounding box center [42, 97] width 11 height 17
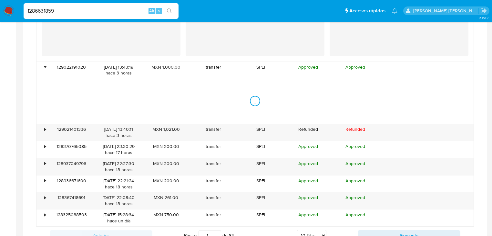
scroll to position [1215, 0]
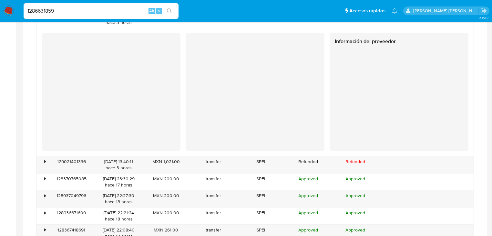
drag, startPoint x: 68, startPoint y: 14, endPoint x: 48, endPoint y: 5, distance: 21.8
click at [41, 5] on div "1286631859 Alt s" at bounding box center [101, 11] width 155 height 16
paste input "484370145"
type input "1484370145"
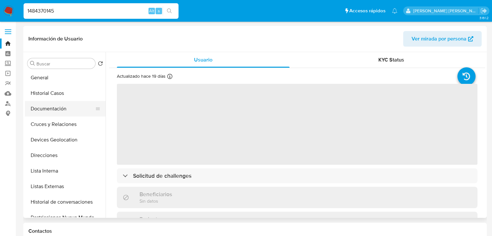
scroll to position [26, 0]
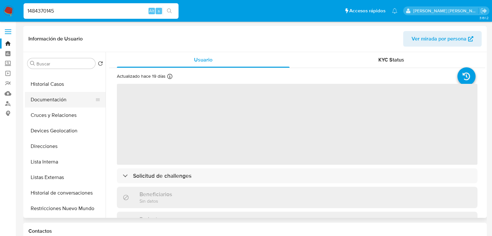
select select "10"
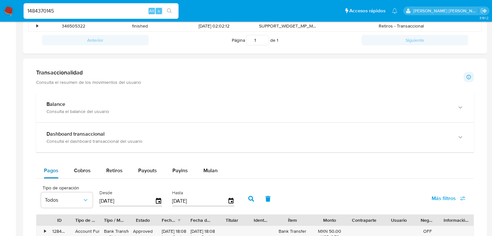
scroll to position [336, 0]
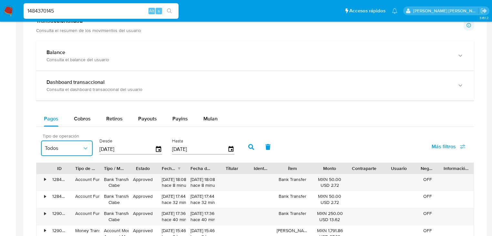
click at [79, 145] on span "Todos" at bounding box center [63, 148] width 37 height 6
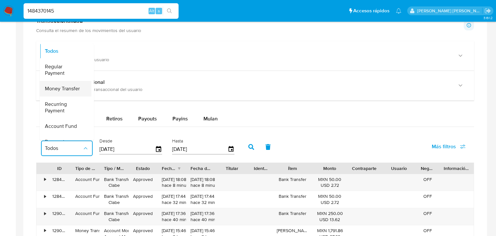
click at [60, 89] on span "Money Transfer" at bounding box center [62, 88] width 35 height 6
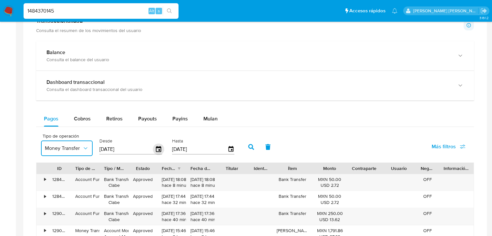
click at [158, 147] on icon "button" at bounding box center [158, 149] width 5 height 6
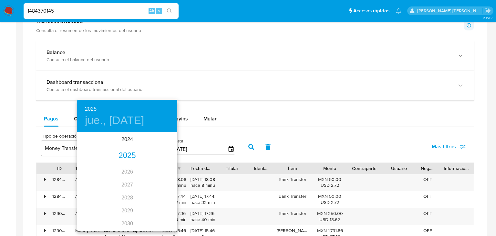
click at [126, 153] on div "2025" at bounding box center [127, 155] width 100 height 13
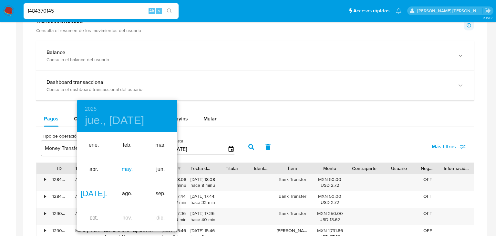
click at [128, 166] on div "may." at bounding box center [126, 169] width 33 height 24
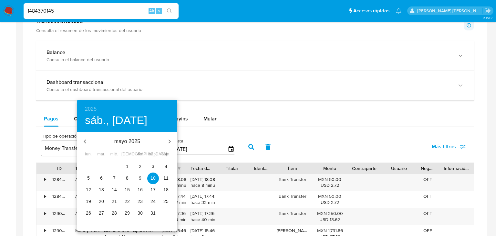
click at [127, 164] on p "1" at bounding box center [127, 166] width 3 height 6
type input "01/05/2025"
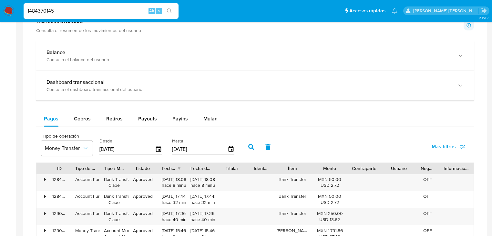
click at [248, 145] on icon "button" at bounding box center [251, 147] width 6 height 6
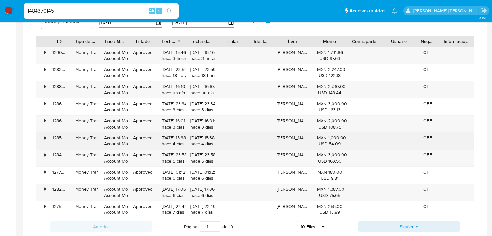
scroll to position [465, 0]
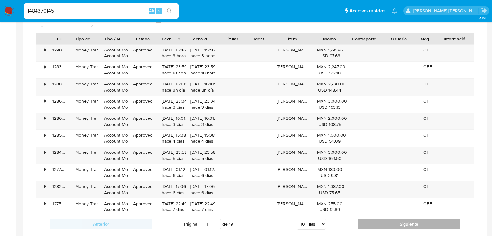
click at [390, 220] on button "Siguiente" at bounding box center [409, 223] width 103 height 10
type input "2"
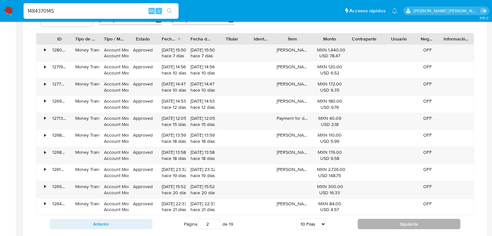
click at [381, 222] on button "Siguiente" at bounding box center [409, 223] width 103 height 10
type input "3"
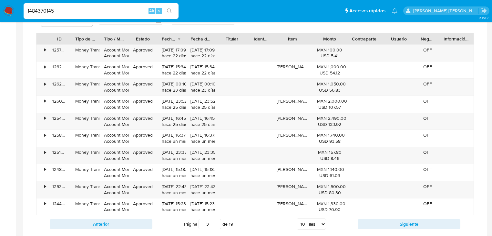
click at [83, 13] on input "1484370145" at bounding box center [101, 11] width 155 height 8
drag, startPoint x: 84, startPoint y: 12, endPoint x: 0, endPoint y: 0, distance: 84.5
click at [0, 2] on nav "Pausado Ver notificaciones 1484370145 Alt s Accesos rápidos Presiona las siguie…" at bounding box center [246, 11] width 492 height 22
paste input "2023123710"
type input "2023123710"
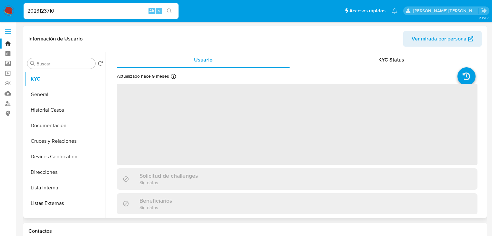
select select "10"
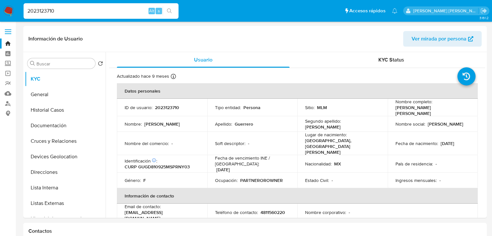
select select "10"
click at [60, 200] on button "Listas Externas" at bounding box center [63, 203] width 76 height 16
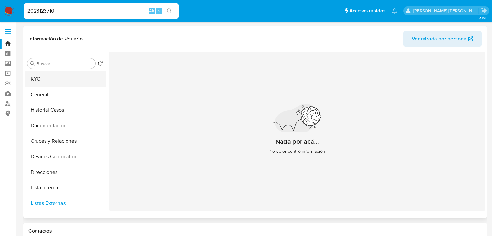
click at [56, 80] on button "KYC" at bounding box center [63, 79] width 76 height 16
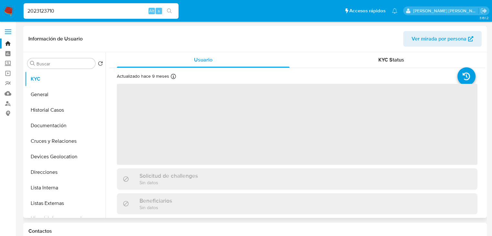
drag, startPoint x: 211, startPoint y: 137, endPoint x: 208, endPoint y: 133, distance: 4.8
click at [210, 135] on span "‌" at bounding box center [297, 124] width 361 height 81
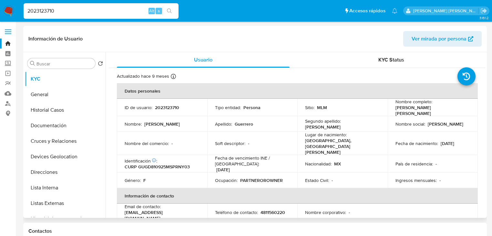
click at [168, 105] on p "2023123710" at bounding box center [167, 107] width 24 height 6
click at [164, 163] on p "CURP GUGD810925MSPRNY03" at bounding box center [157, 166] width 65 height 6
copy p "GUGD810925MSPRNY03"
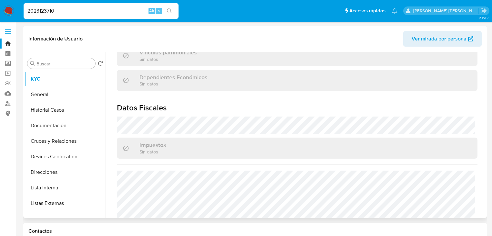
scroll to position [408, 0]
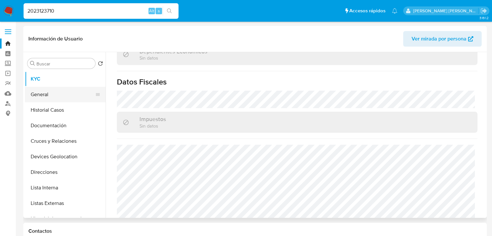
drag, startPoint x: 55, startPoint y: 111, endPoint x: 52, endPoint y: 101, distance: 10.0
click at [54, 109] on button "Historial Casos" at bounding box center [65, 110] width 81 height 16
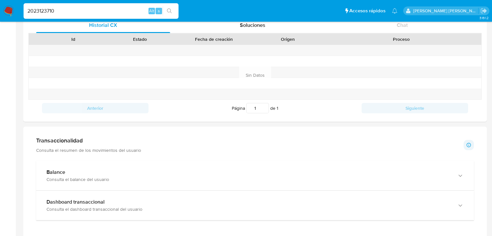
scroll to position [233, 0]
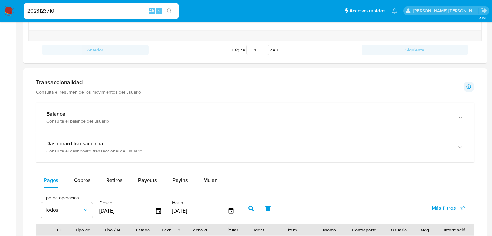
scroll to position [336, 0]
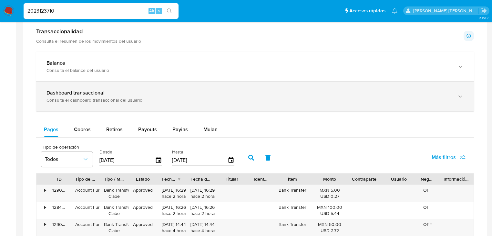
click at [145, 103] on div "Consulta el dashboard transaccional del usuario" at bounding box center [249, 100] width 404 height 6
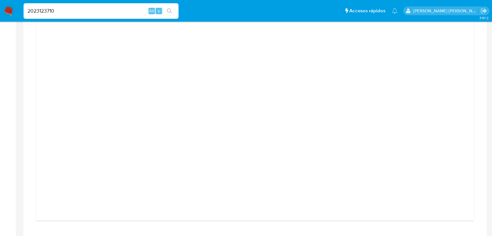
scroll to position [543, 0]
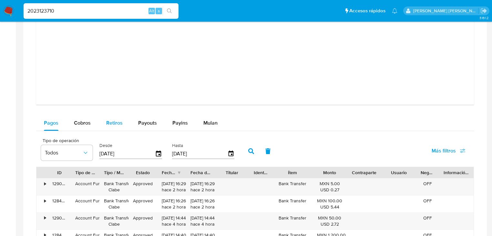
click at [82, 120] on span "Cobros" at bounding box center [82, 122] width 17 height 7
select select "10"
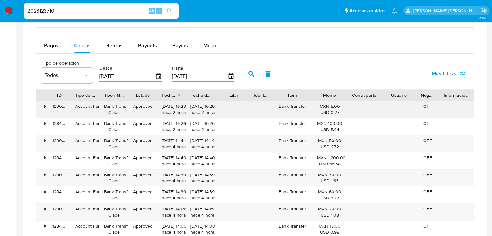
scroll to position [724, 0]
click at [235, 74] on icon "button" at bounding box center [231, 75] width 11 height 11
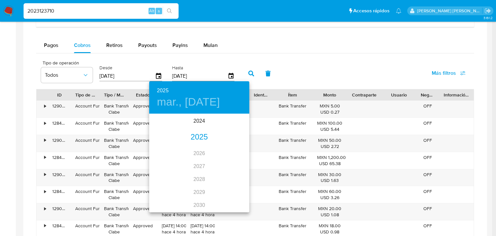
click at [198, 138] on div "2025" at bounding box center [199, 137] width 100 height 13
click at [198, 174] on div "ago." at bounding box center [199, 175] width 33 height 24
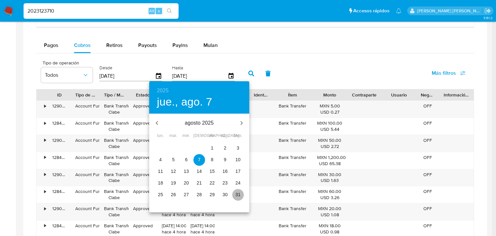
drag, startPoint x: 237, startPoint y: 197, endPoint x: 236, endPoint y: 186, distance: 10.5
click at [236, 196] on p "31" at bounding box center [238, 194] width 5 height 6
type input "31/08/2025"
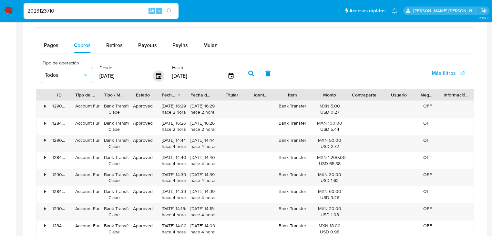
click at [154, 76] on icon "button" at bounding box center [158, 75] width 11 height 11
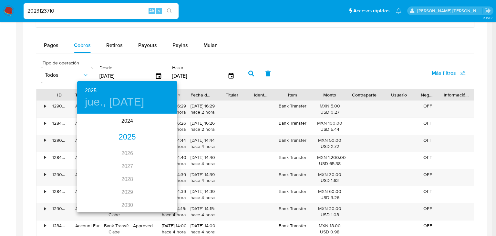
click at [124, 136] on div "2025" at bounding box center [127, 137] width 100 height 13
click at [130, 149] on div "may." at bounding box center [126, 151] width 33 height 24
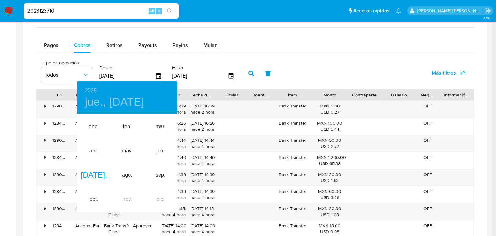
type input "[DATE]"
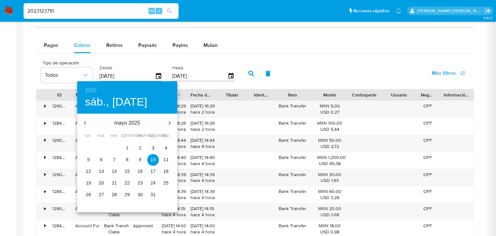
click at [151, 160] on p "10" at bounding box center [153, 159] width 5 height 6
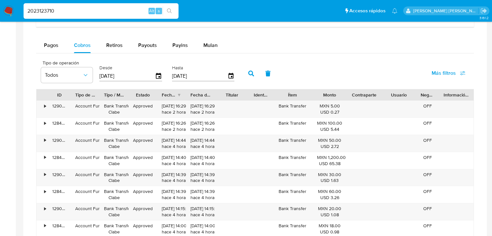
click at [250, 74] on icon "button" at bounding box center [251, 73] width 6 height 6
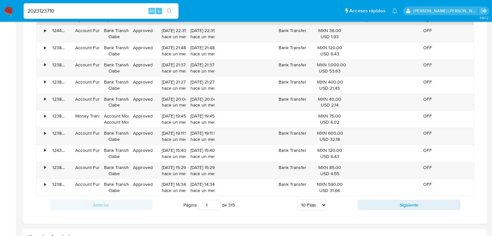
scroll to position [801, 0]
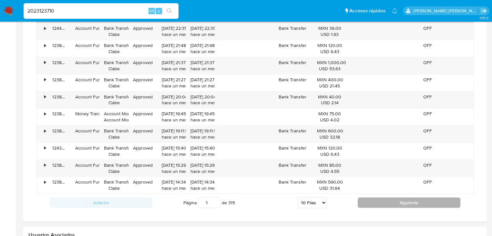
click at [362, 198] on button "Siguiente" at bounding box center [409, 202] width 103 height 10
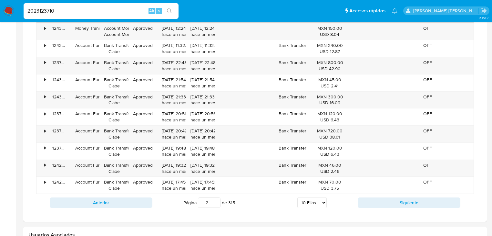
click at [362, 199] on button "Siguiente" at bounding box center [409, 202] width 103 height 10
type input "3"
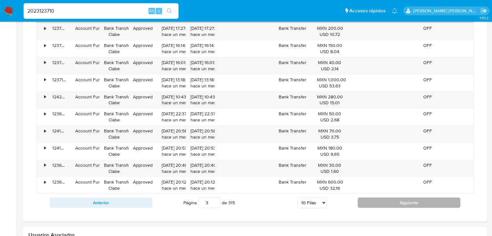
click at [370, 202] on button "Siguiente" at bounding box center [409, 202] width 103 height 10
type input "5"
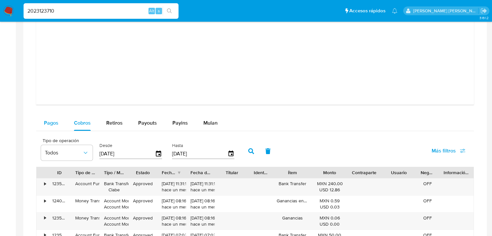
click at [53, 117] on div "Pagos" at bounding box center [51, 123] width 15 height 16
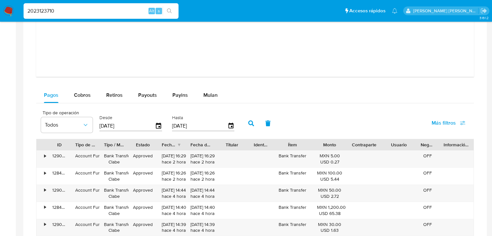
scroll to position [698, 0]
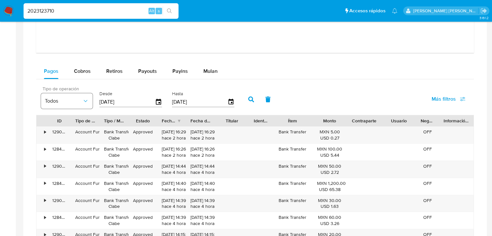
click at [84, 103] on icon "button" at bounding box center [85, 101] width 6 height 6
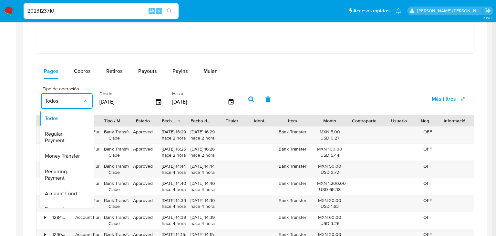
drag, startPoint x: 57, startPoint y: 159, endPoint x: 148, endPoint y: 101, distance: 107.5
click at [58, 159] on span "Money Transfer" at bounding box center [62, 155] width 35 height 6
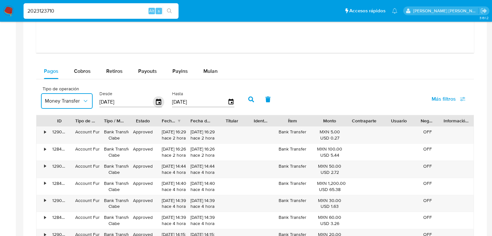
click at [158, 101] on icon "button" at bounding box center [158, 101] width 11 height 11
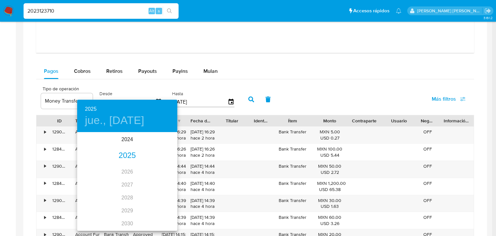
click at [124, 155] on div "2025" at bounding box center [127, 155] width 100 height 13
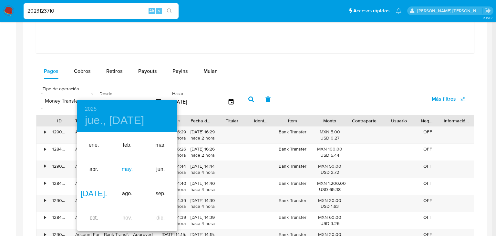
click at [135, 168] on div "may." at bounding box center [126, 169] width 33 height 24
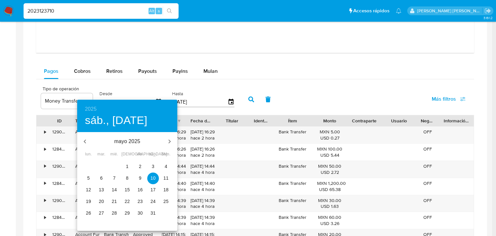
click at [154, 177] on p "10" at bounding box center [153, 177] width 5 height 6
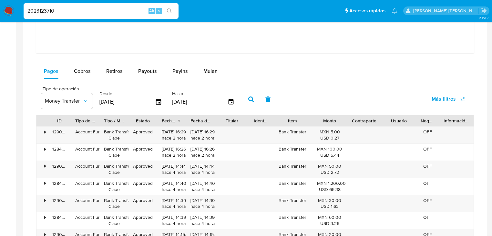
click at [254, 97] on button "button" at bounding box center [251, 99] width 17 height 16
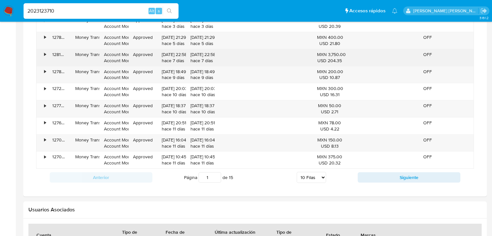
scroll to position [827, 0]
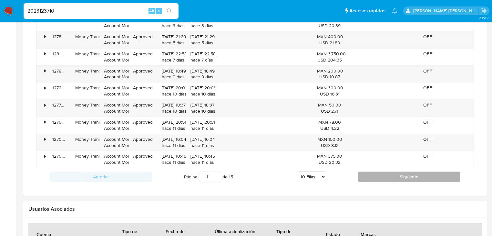
click at [394, 178] on button "Siguiente" at bounding box center [409, 176] width 103 height 10
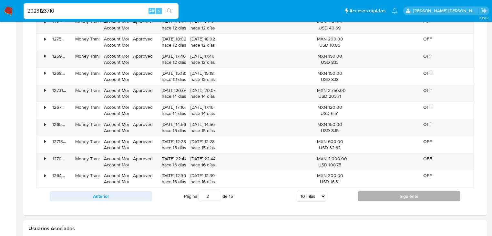
scroll to position [750, 0]
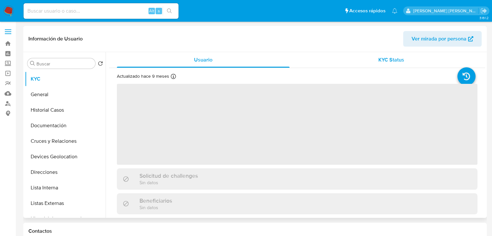
select select "10"
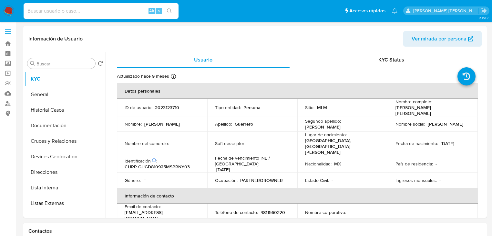
click at [81, 7] on input at bounding box center [101, 11] width 155 height 8
paste input "KkomDPGgUiSJaMj71UBwjqa0"
type input "KkomDPGgUiSJaMj71UBwjqa0"
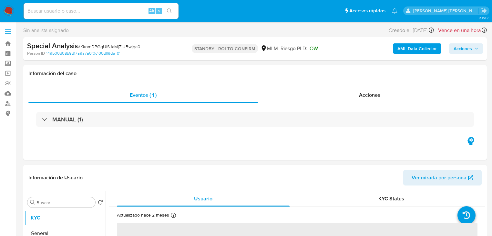
select select "10"
click at [9, 9] on img at bounding box center [8, 10] width 11 height 11
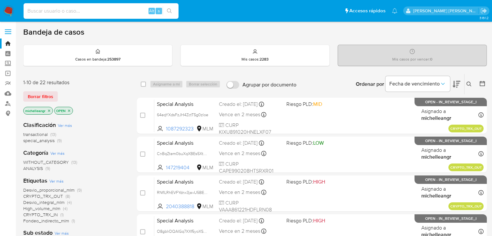
click at [82, 13] on input at bounding box center [101, 11] width 155 height 8
paste input "1037848807"
type input "1037848807"
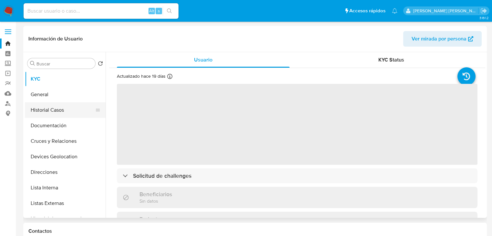
click at [69, 113] on button "Historial Casos" at bounding box center [63, 110] width 76 height 16
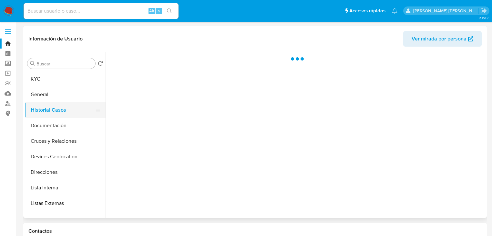
select select "10"
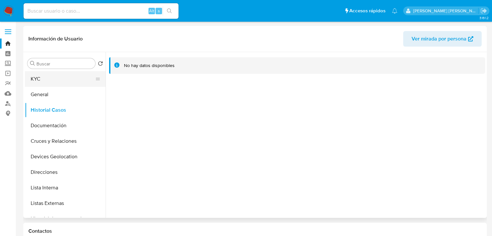
click at [72, 83] on button "KYC" at bounding box center [63, 79] width 76 height 16
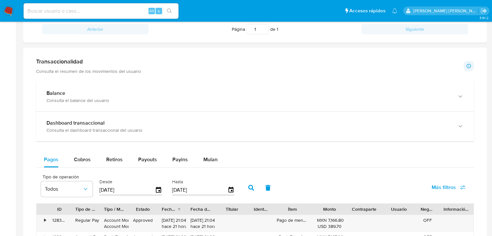
scroll to position [388, 0]
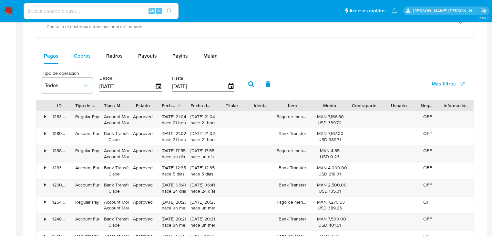
click at [72, 58] on button "Cobros" at bounding box center [82, 56] width 32 height 16
select select "10"
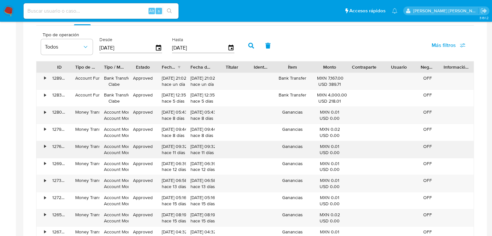
scroll to position [465, 0]
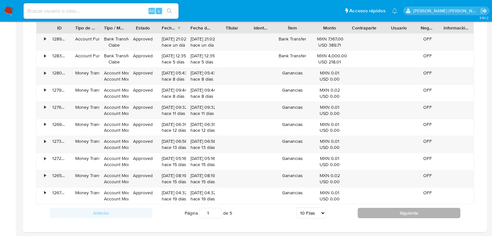
click at [393, 212] on button "Siguiente" at bounding box center [409, 212] width 103 height 10
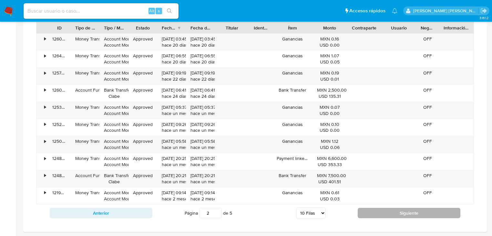
click at [394, 213] on button "Siguiente" at bounding box center [409, 212] width 103 height 10
type input "3"
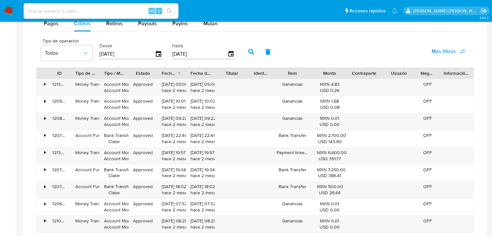
scroll to position [362, 0]
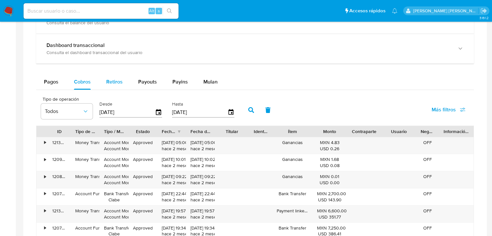
click at [114, 87] on div "Retiros" at bounding box center [114, 82] width 16 height 16
select select "10"
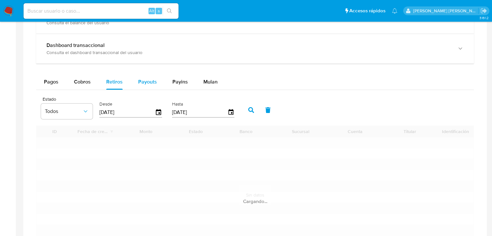
click at [147, 85] on span "Payouts" at bounding box center [147, 81] width 19 height 7
select select "10"
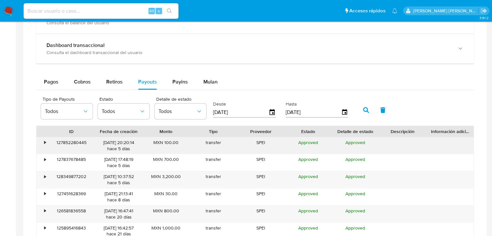
click at [44, 143] on div "•" at bounding box center [42, 145] width 11 height 17
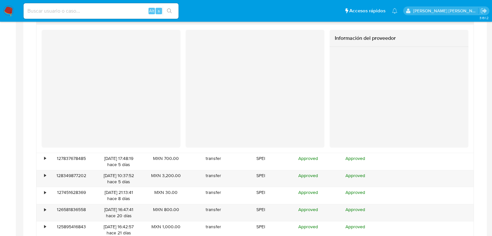
scroll to position [491, 0]
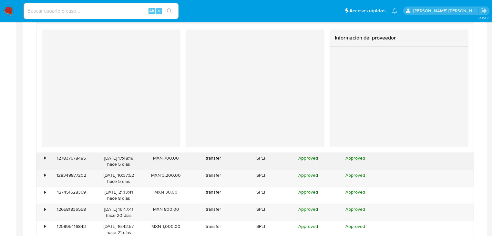
click at [47, 160] on div "•" at bounding box center [42, 160] width 11 height 17
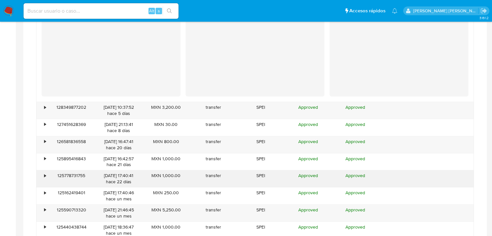
scroll to position [724, 0]
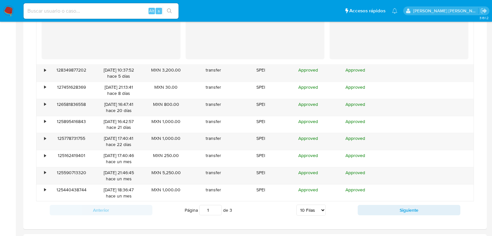
click at [67, 13] on input at bounding box center [101, 11] width 155 height 8
paste input "391063591"
type input "391063591"
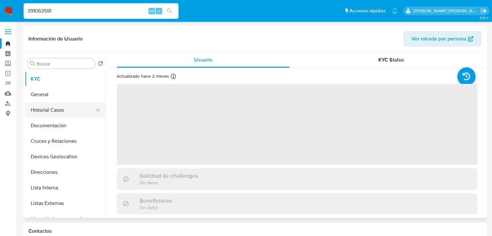
click at [61, 110] on button "Historial Casos" at bounding box center [63, 110] width 76 height 16
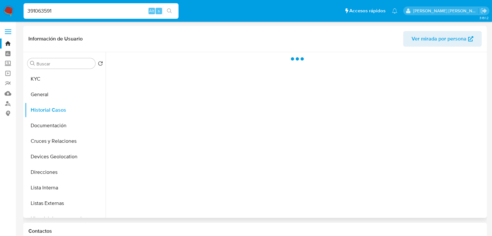
select select "10"
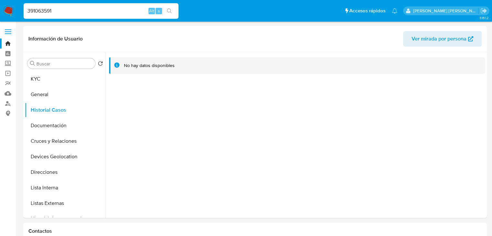
drag, startPoint x: 90, startPoint y: 12, endPoint x: 0, endPoint y: -7, distance: 92.4
paste input "60696510"
type input "606965101"
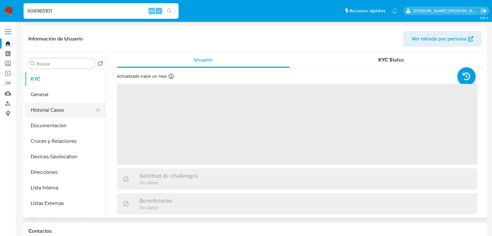
click at [56, 109] on button "Historial Casos" at bounding box center [63, 110] width 76 height 16
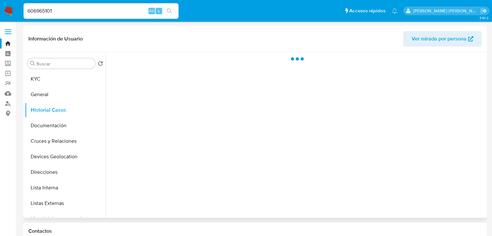
select select "10"
